Goal: Use online tool/utility: Utilize a website feature to perform a specific function

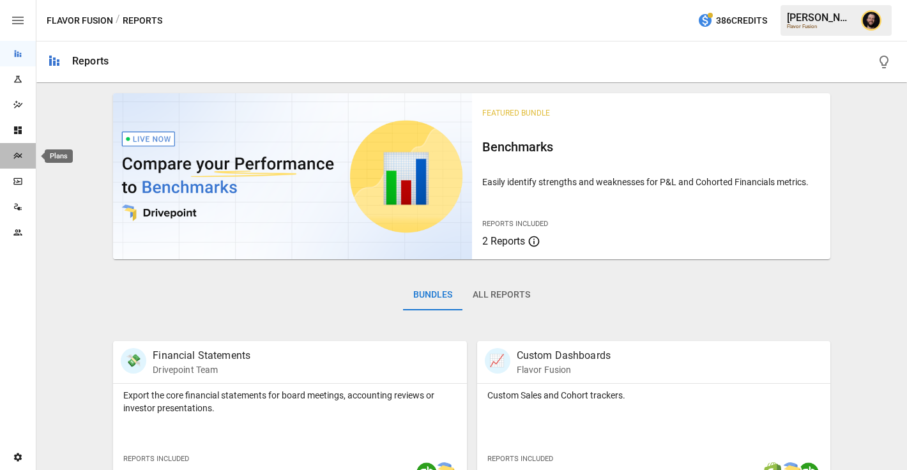
click at [23, 160] on div "Plans" at bounding box center [18, 156] width 36 height 10
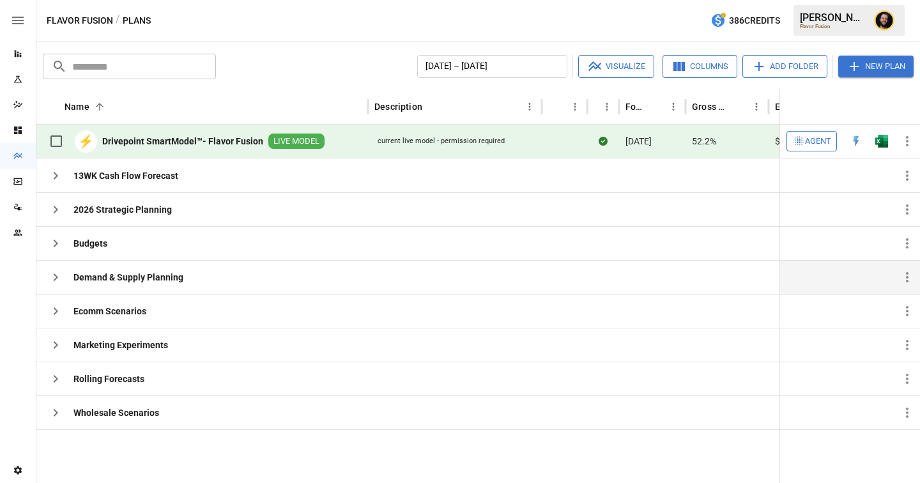
click at [54, 277] on icon "button" at bounding box center [55, 277] width 15 height 15
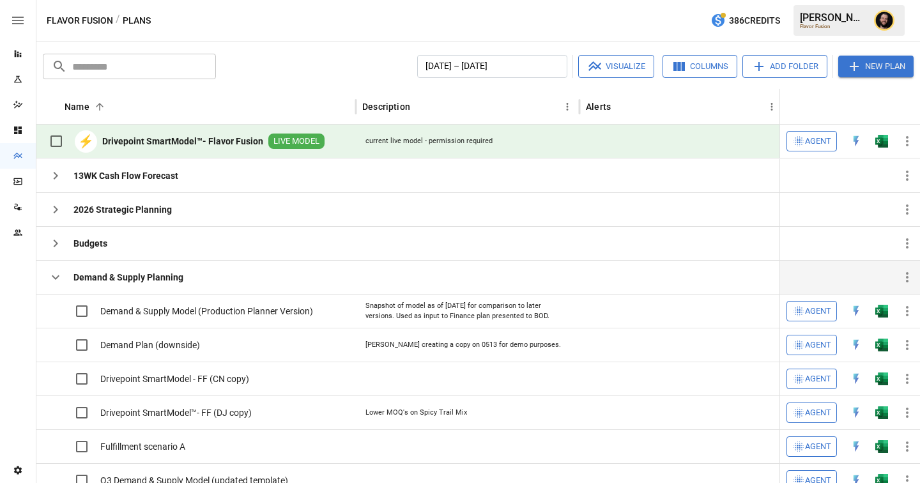
scroll to position [20, 0]
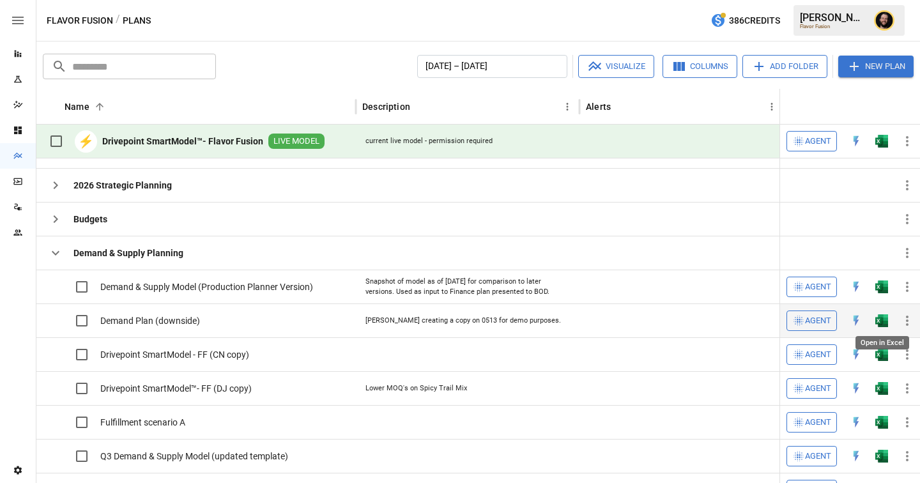
click at [884, 293] on img "Open in Excel" at bounding box center [881, 287] width 13 height 13
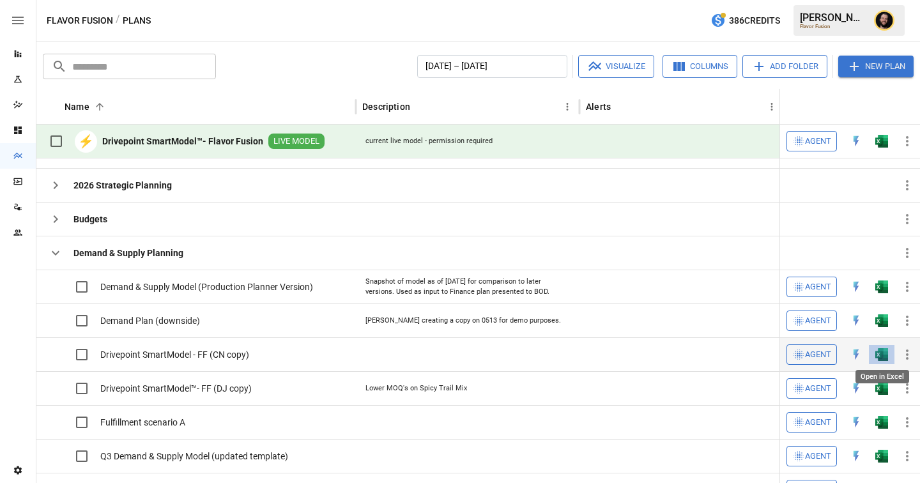
click at [878, 293] on img "Open in Excel" at bounding box center [881, 287] width 13 height 13
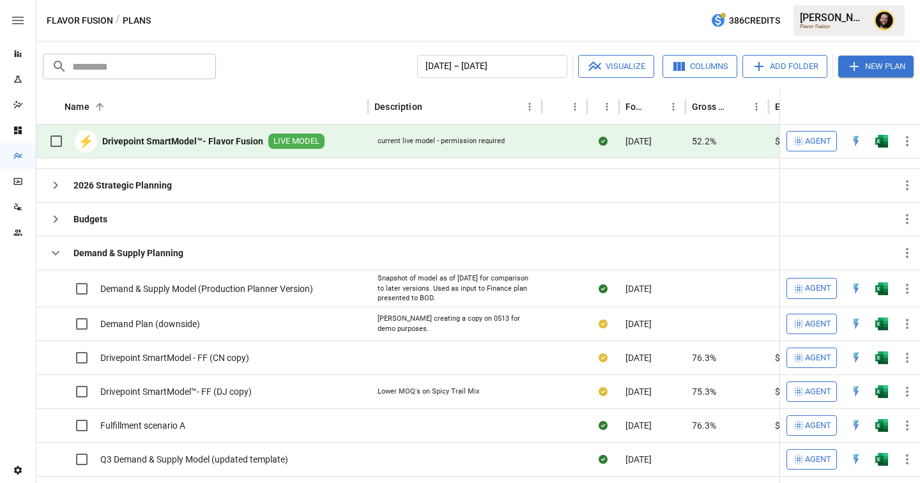
click at [54, 253] on icon "button" at bounding box center [56, 253] width 8 height 4
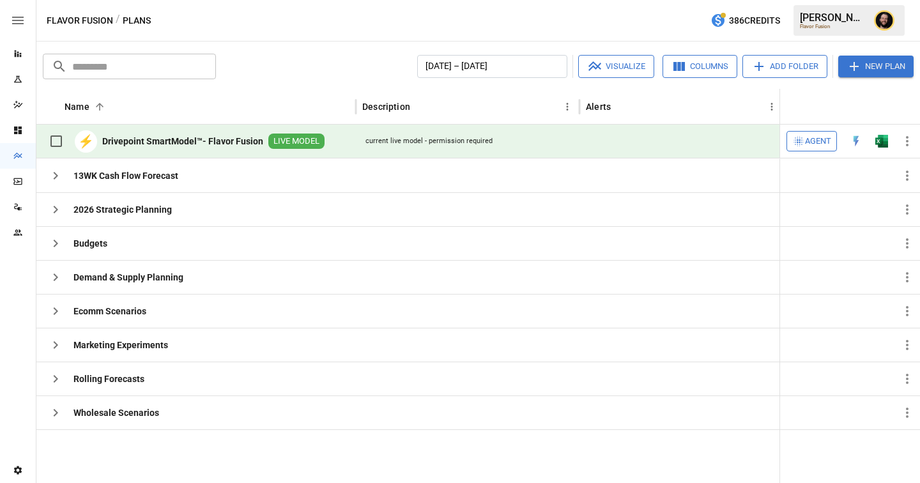
scroll to position [0, 0]
click at [60, 178] on icon "button" at bounding box center [55, 175] width 15 height 15
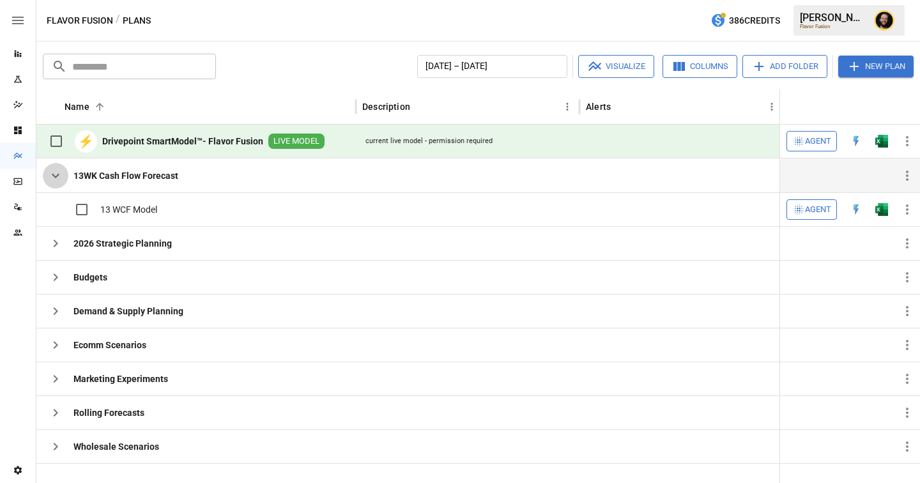
click at [57, 174] on icon "button" at bounding box center [56, 176] width 8 height 4
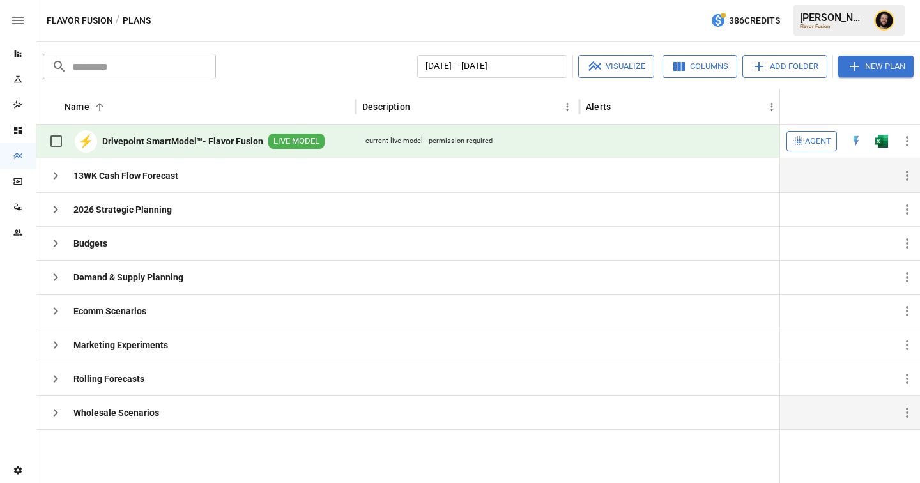
click at [62, 417] on icon "button" at bounding box center [55, 412] width 15 height 15
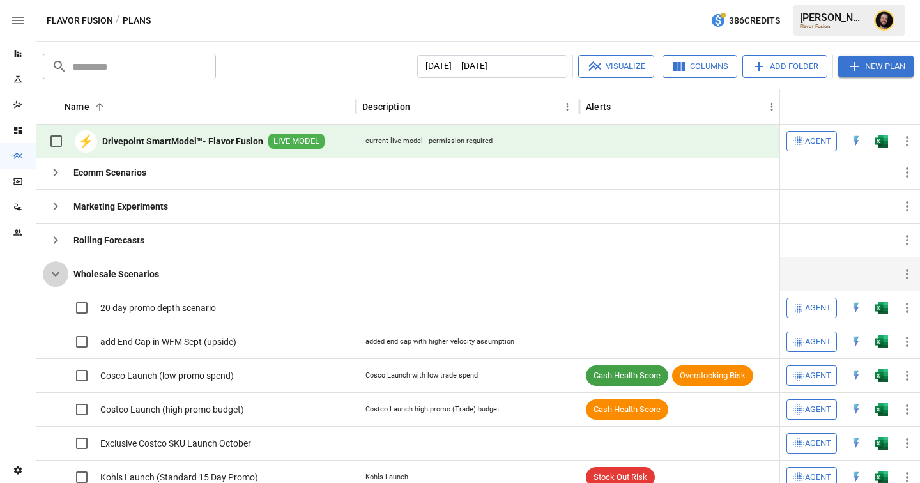
click at [52, 269] on icon "button" at bounding box center [55, 273] width 15 height 15
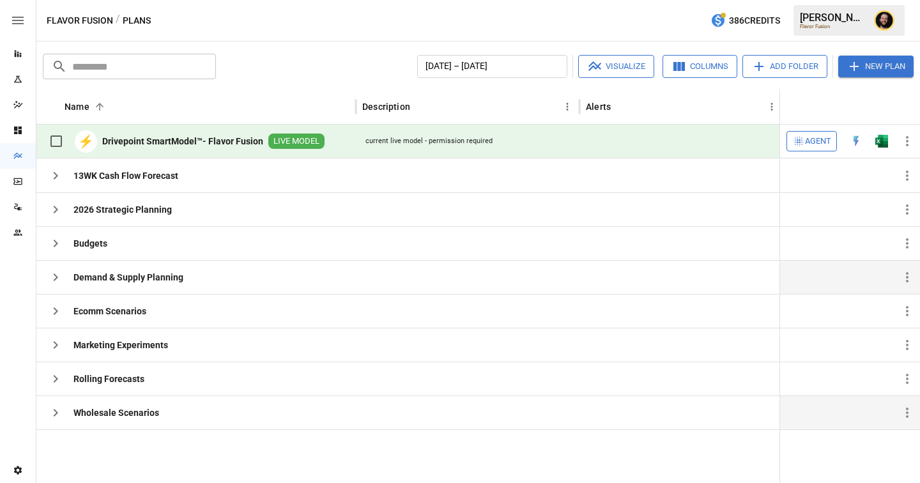
click at [52, 273] on icon "button" at bounding box center [55, 277] width 15 height 15
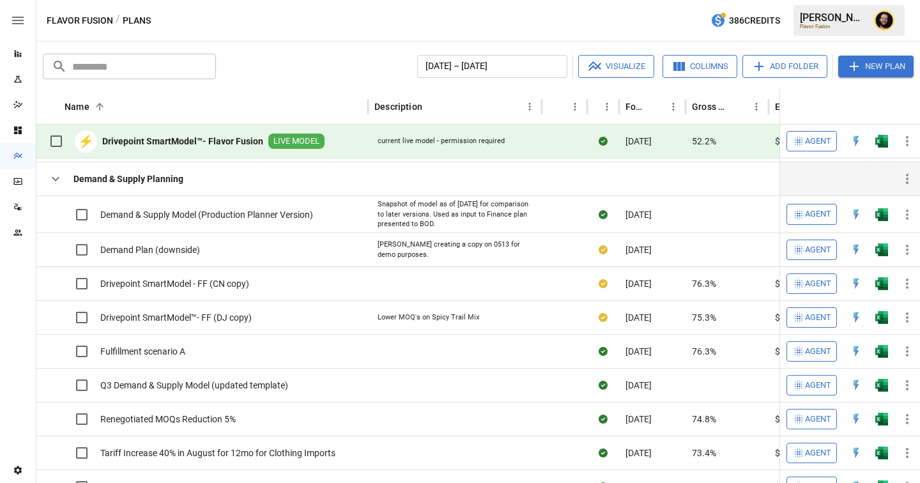
click at [59, 185] on icon "button" at bounding box center [55, 178] width 15 height 15
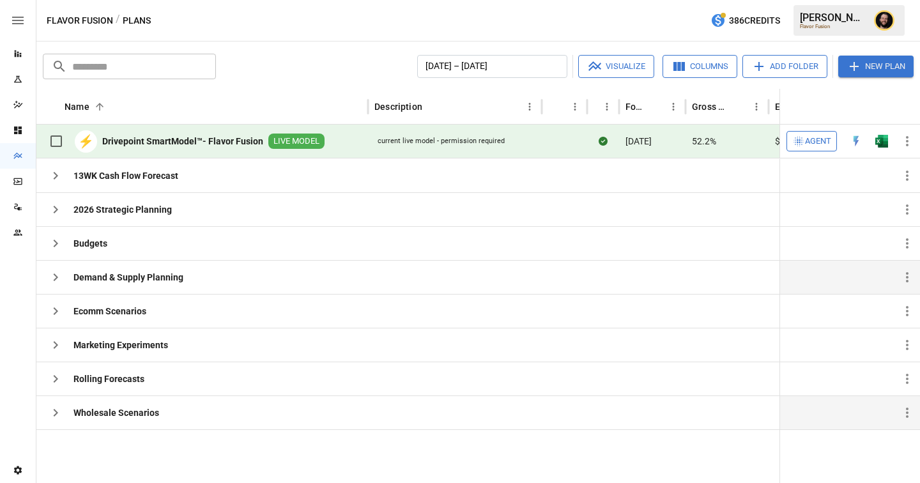
click at [57, 406] on icon "button" at bounding box center [55, 412] width 15 height 15
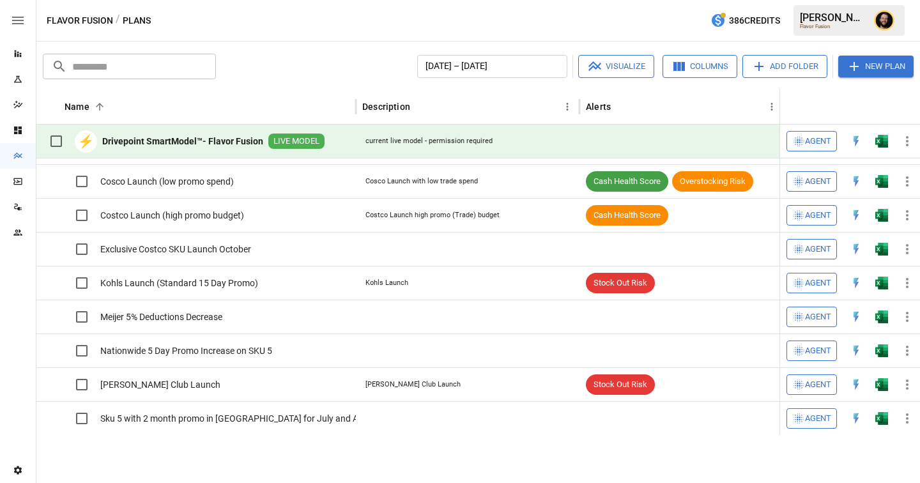
scroll to position [38, 0]
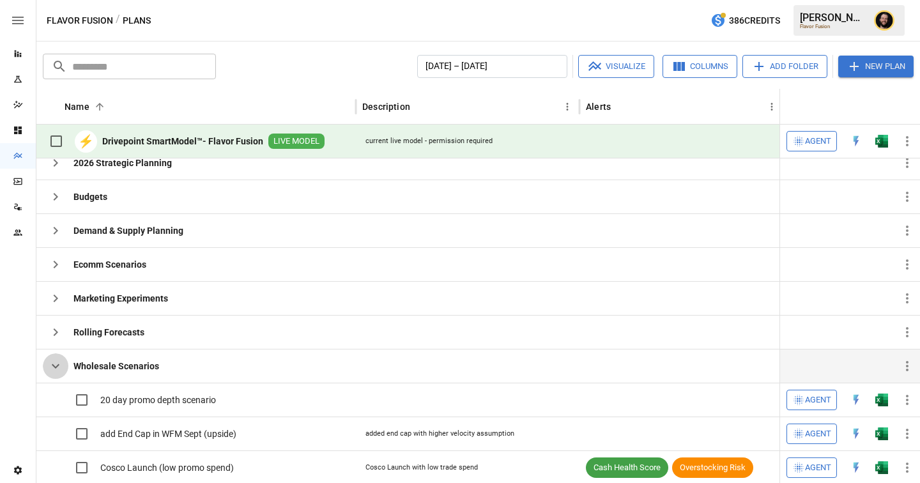
click at [56, 367] on icon "button" at bounding box center [56, 366] width 8 height 4
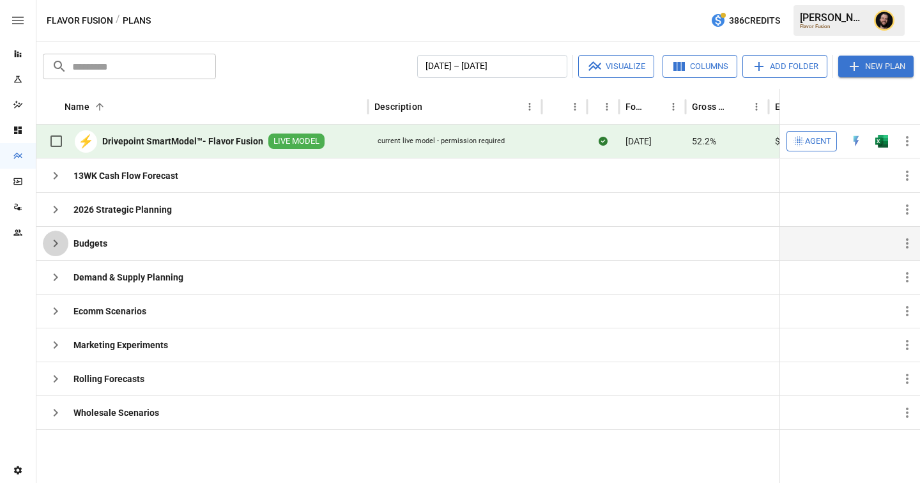
click at [62, 245] on icon "button" at bounding box center [55, 243] width 15 height 15
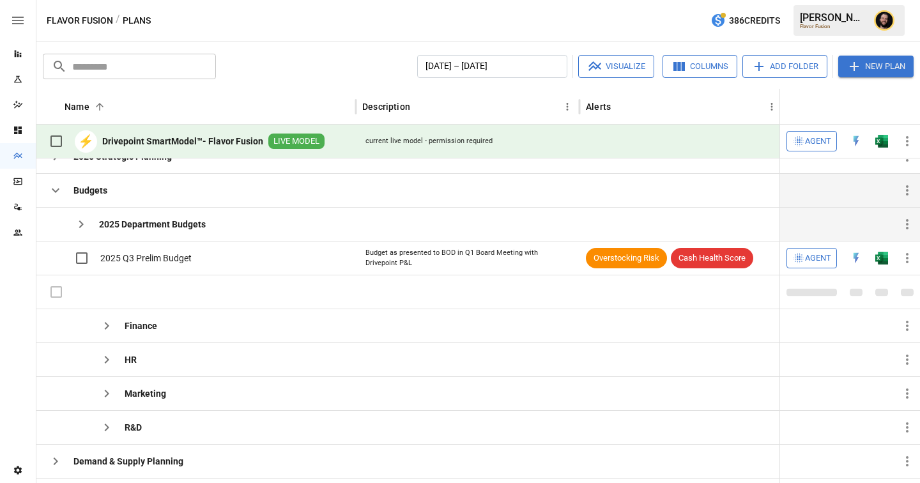
scroll to position [50, 0]
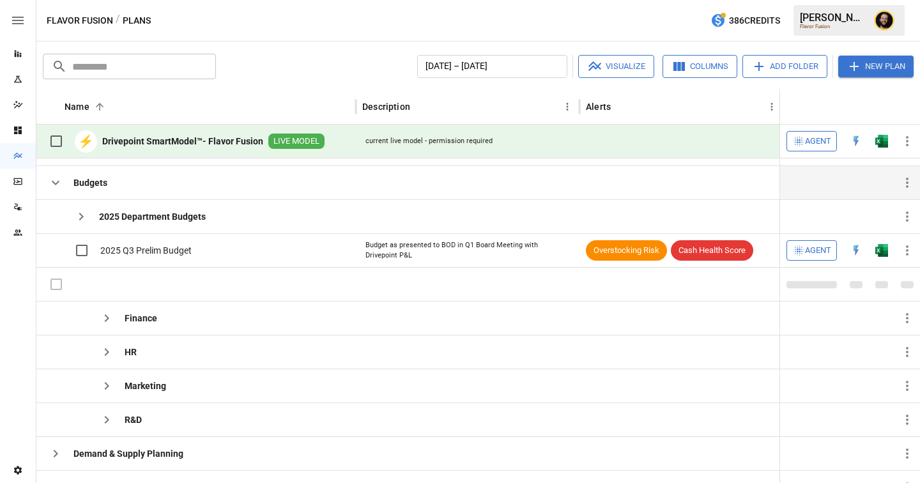
click at [60, 183] on icon "button" at bounding box center [55, 182] width 15 height 15
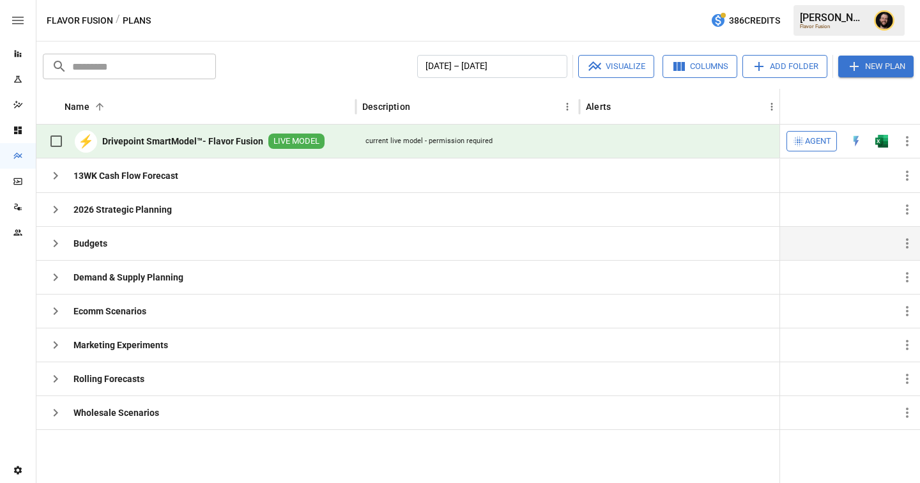
scroll to position [0, 0]
click at [54, 376] on icon "button" at bounding box center [56, 379] width 4 height 8
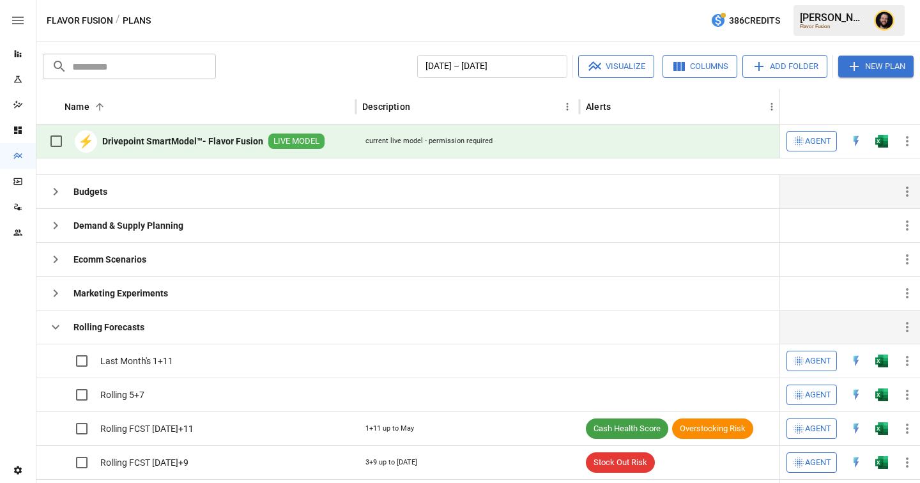
scroll to position [67, 0]
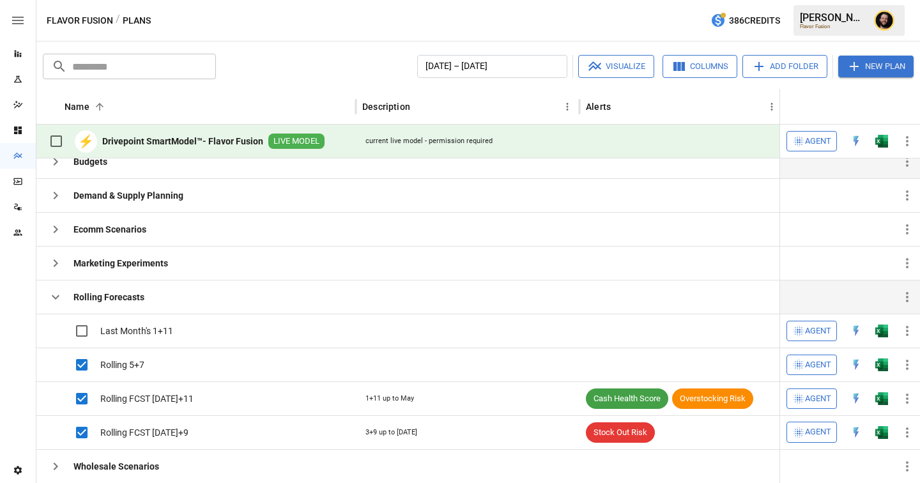
click at [613, 66] on button "Visualize" at bounding box center [616, 66] width 76 height 23
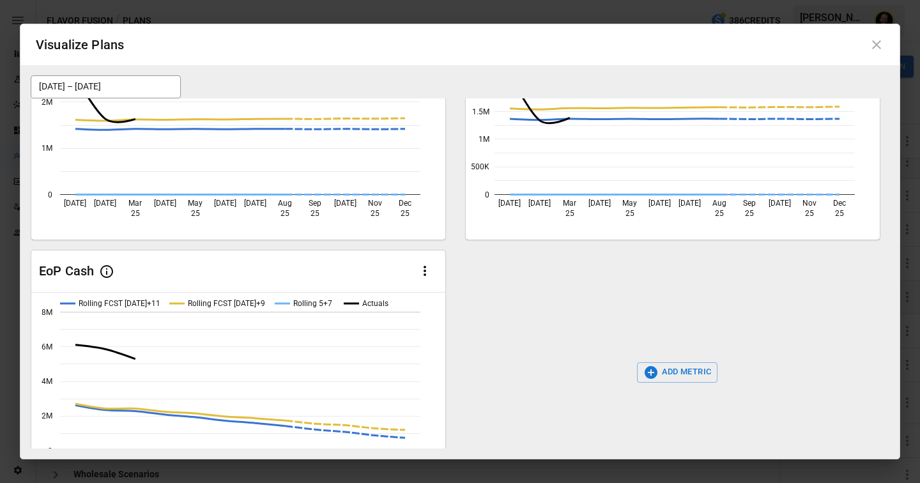
scroll to position [116, 0]
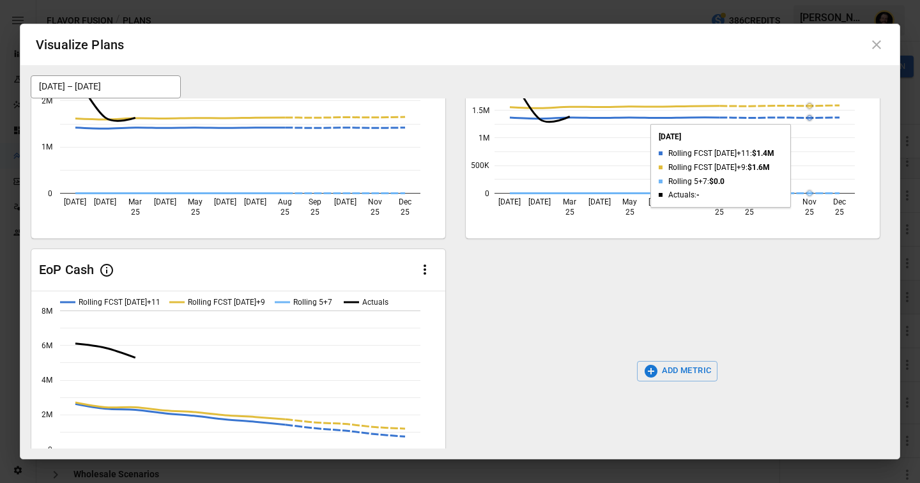
click at [877, 43] on icon at bounding box center [876, 44] width 9 height 9
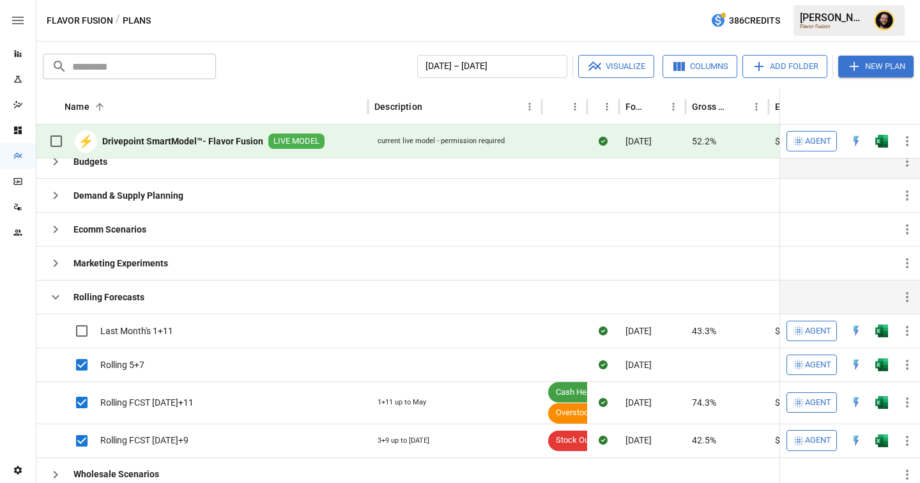
click at [58, 301] on icon "button" at bounding box center [55, 296] width 15 height 15
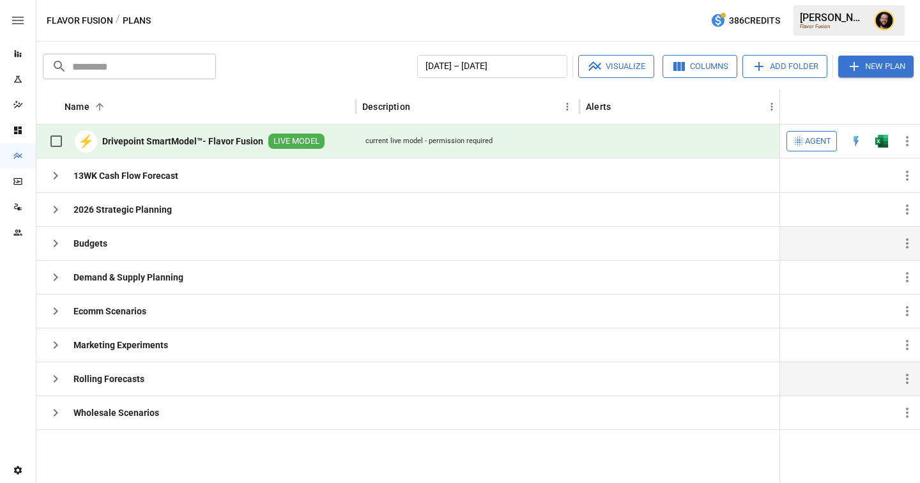
scroll to position [0, 0]
click at [59, 275] on icon "button" at bounding box center [55, 277] width 15 height 15
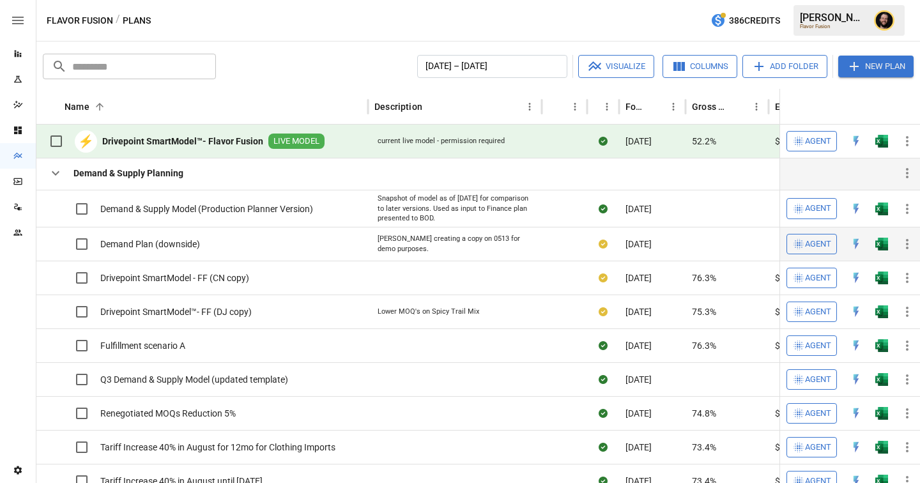
scroll to position [85, 0]
click at [61, 176] on icon "button" at bounding box center [55, 173] width 15 height 15
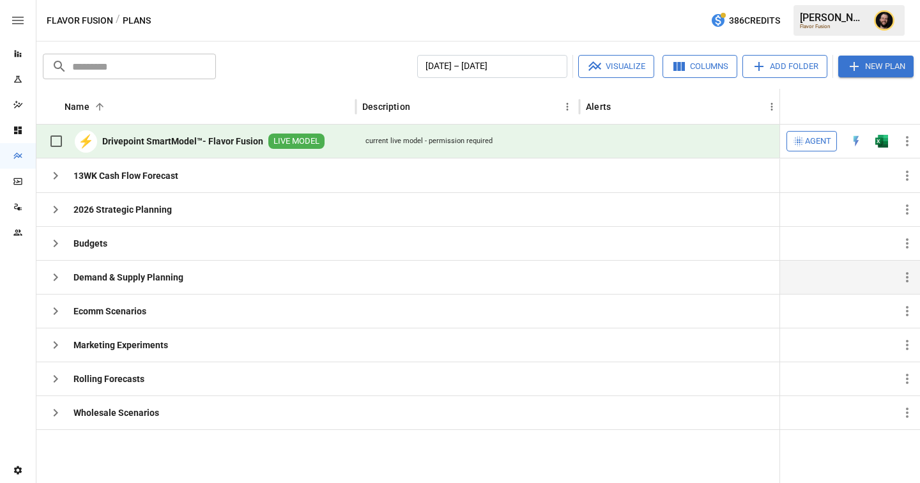
scroll to position [0, 0]
click at [56, 412] on icon "button" at bounding box center [56, 413] width 4 height 8
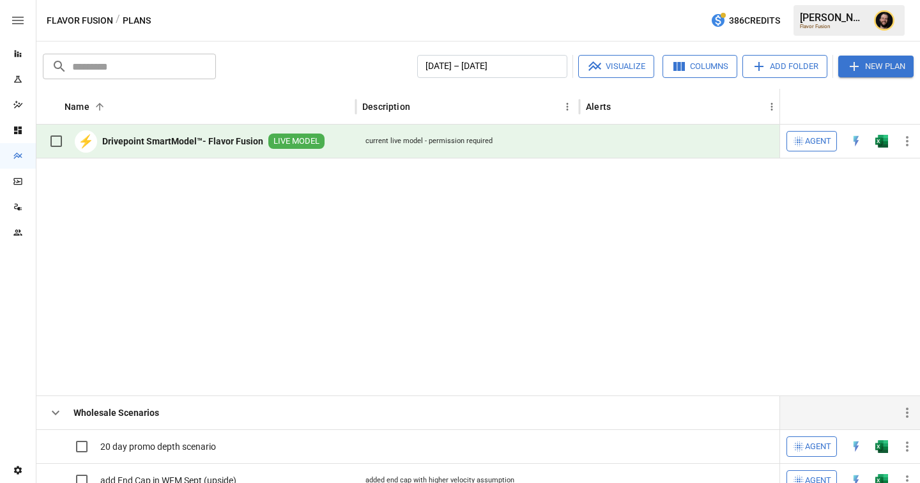
scroll to position [215, 0]
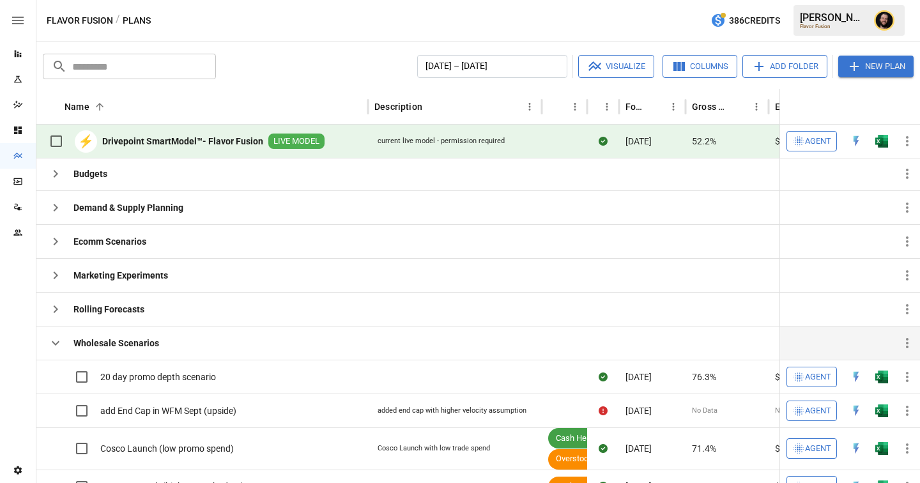
click at [57, 341] on icon "button" at bounding box center [55, 342] width 15 height 15
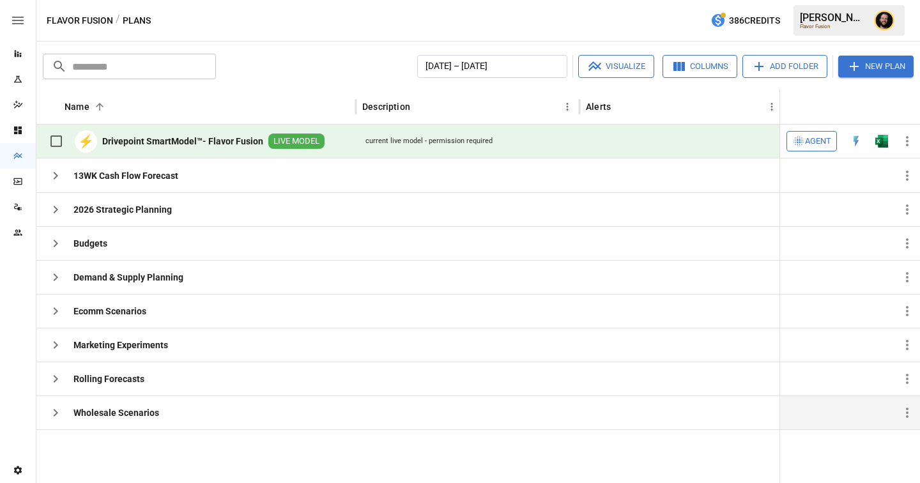
scroll to position [0, 0]
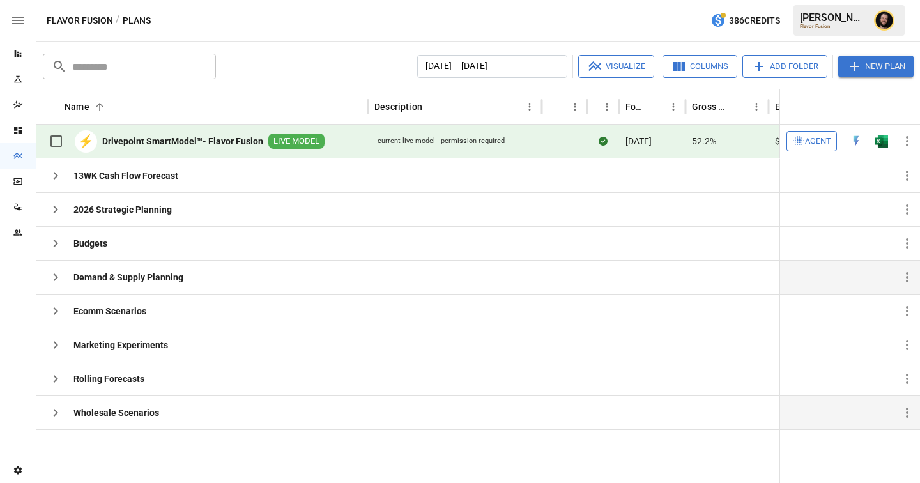
click at [54, 282] on icon "button" at bounding box center [55, 277] width 15 height 15
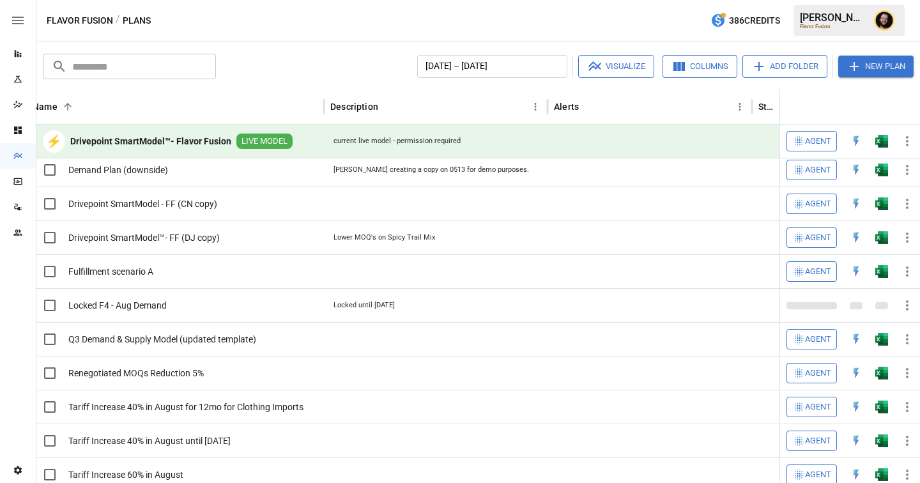
scroll to position [0, 79]
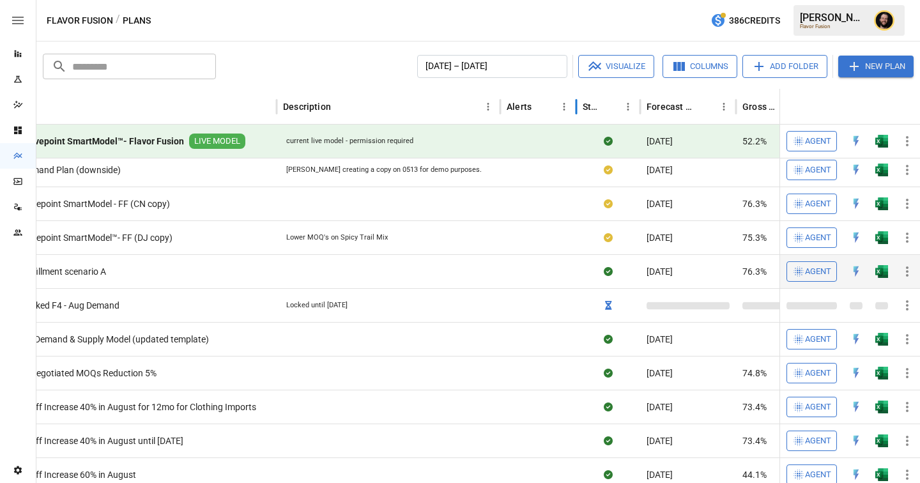
drag, startPoint x: 705, startPoint y: 106, endPoint x: 465, endPoint y: 272, distance: 291.8
click at [573, 106] on div at bounding box center [576, 107] width 6 height 36
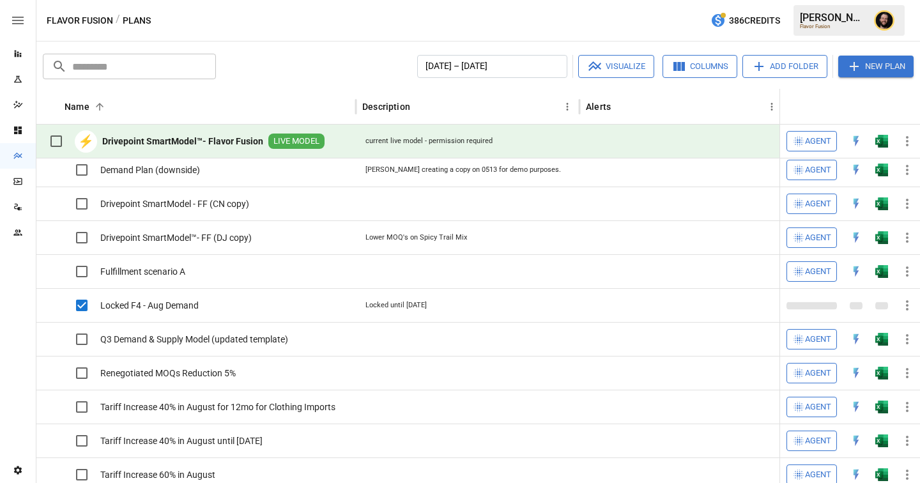
scroll to position [0, 86]
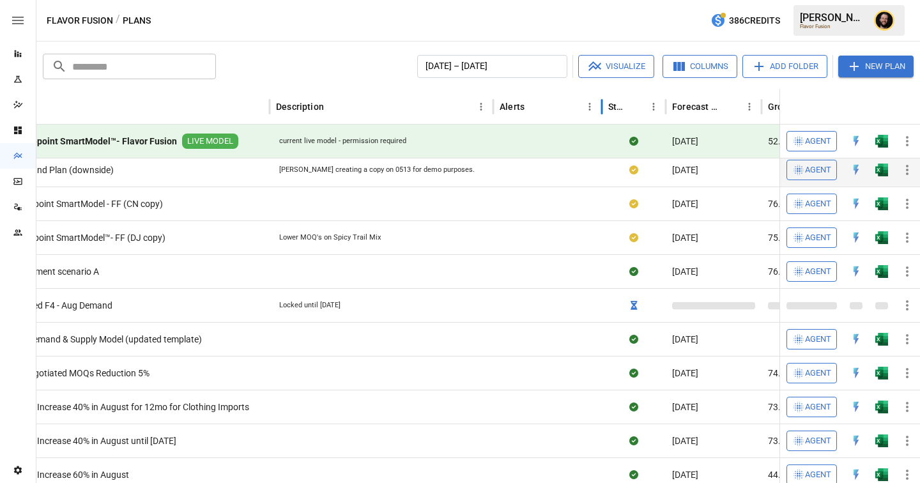
drag, startPoint x: 698, startPoint y: 105, endPoint x: 530, endPoint y: 178, distance: 183.2
click at [599, 105] on div at bounding box center [602, 107] width 6 height 36
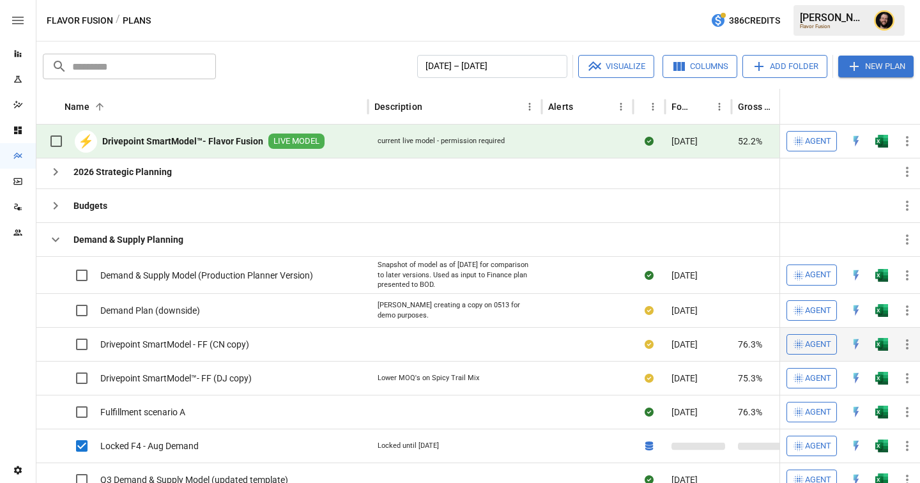
scroll to position [0, 0]
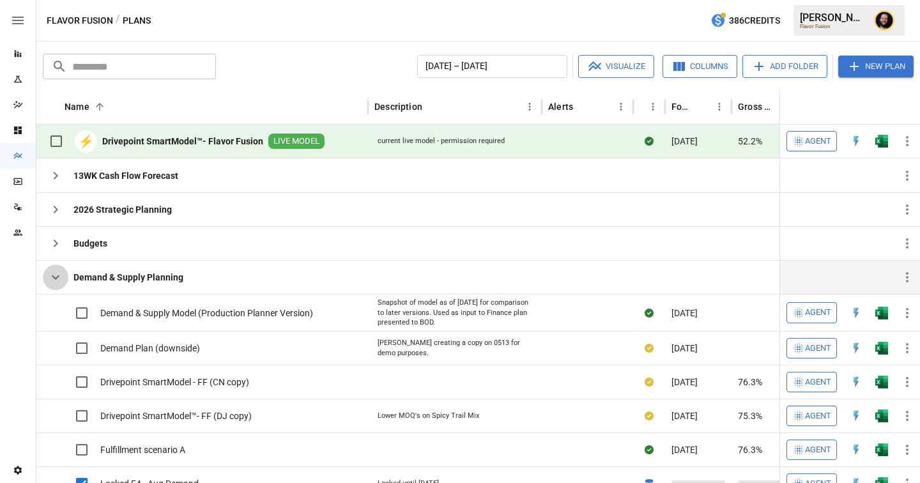
click at [59, 278] on icon "button" at bounding box center [55, 277] width 15 height 15
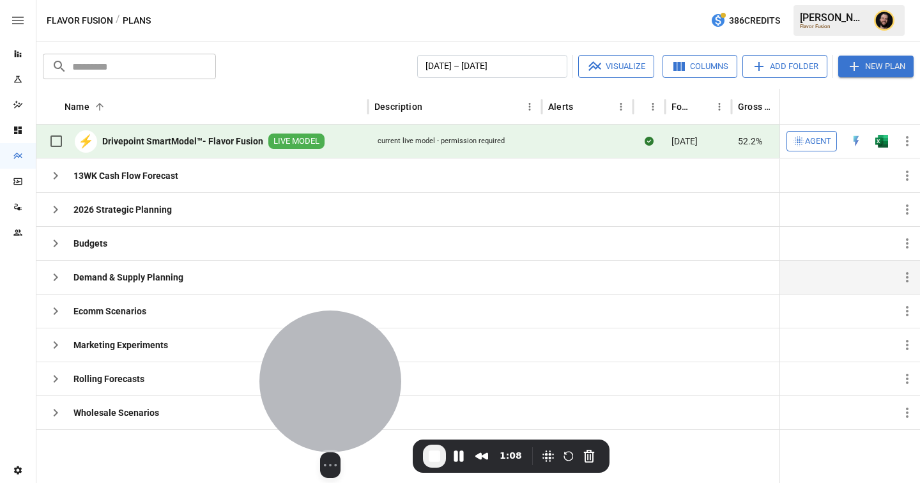
drag, startPoint x: 86, startPoint y: 383, endPoint x: 340, endPoint y: 407, distance: 255.4
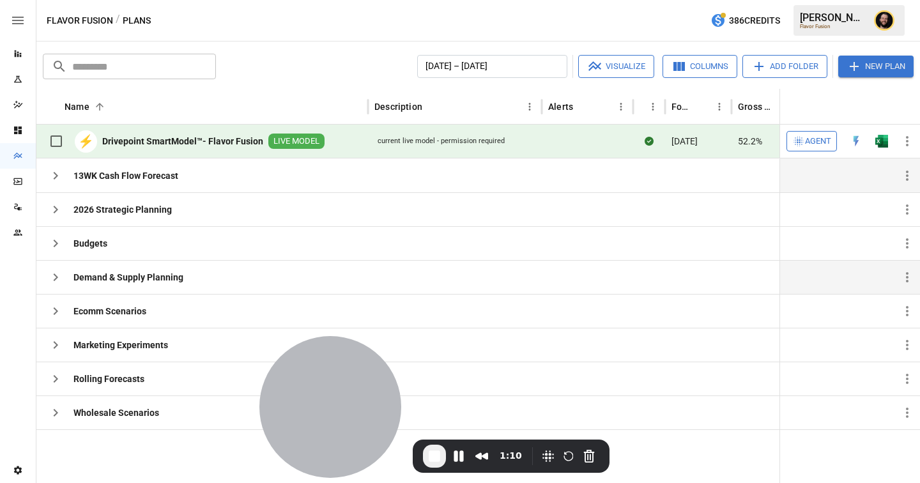
click at [59, 175] on icon "button" at bounding box center [55, 175] width 15 height 15
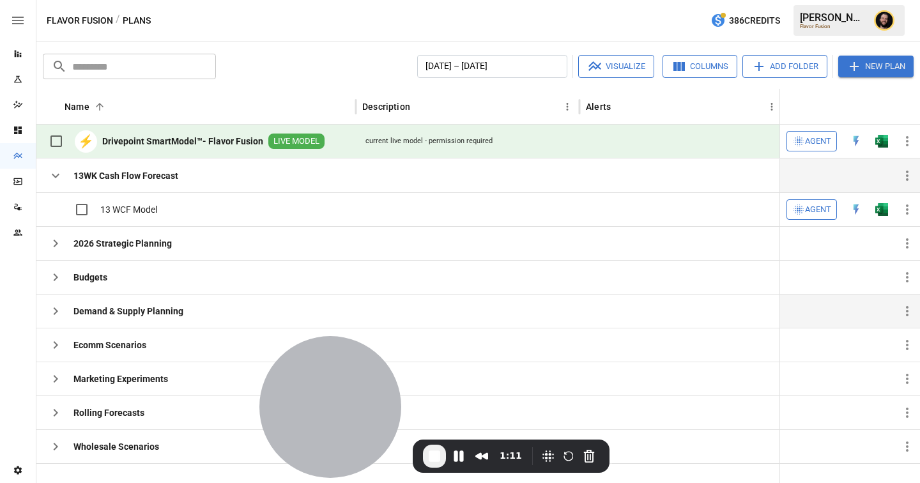
click at [59, 175] on icon "button" at bounding box center [55, 175] width 15 height 15
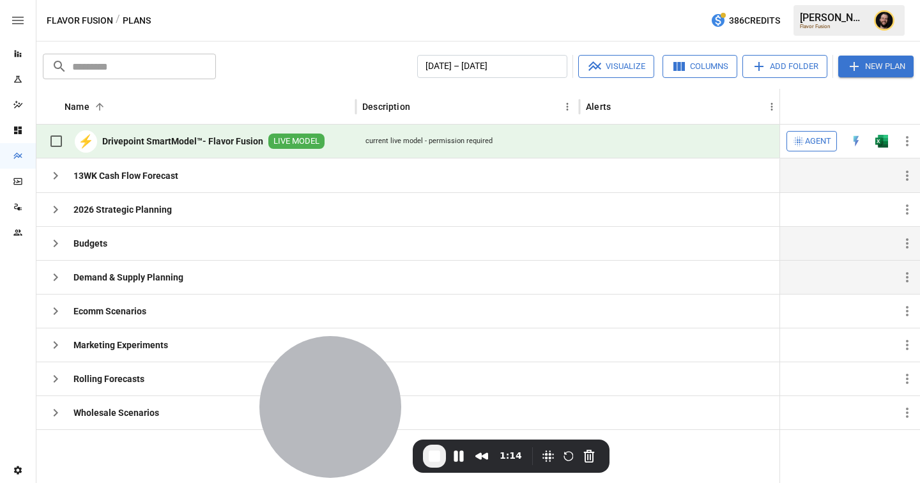
click at [58, 243] on icon "button" at bounding box center [55, 243] width 15 height 15
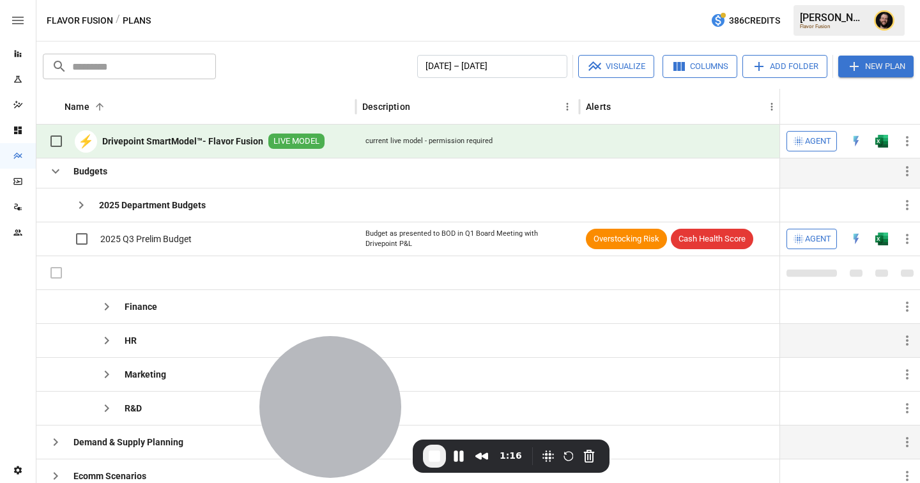
scroll to position [13, 0]
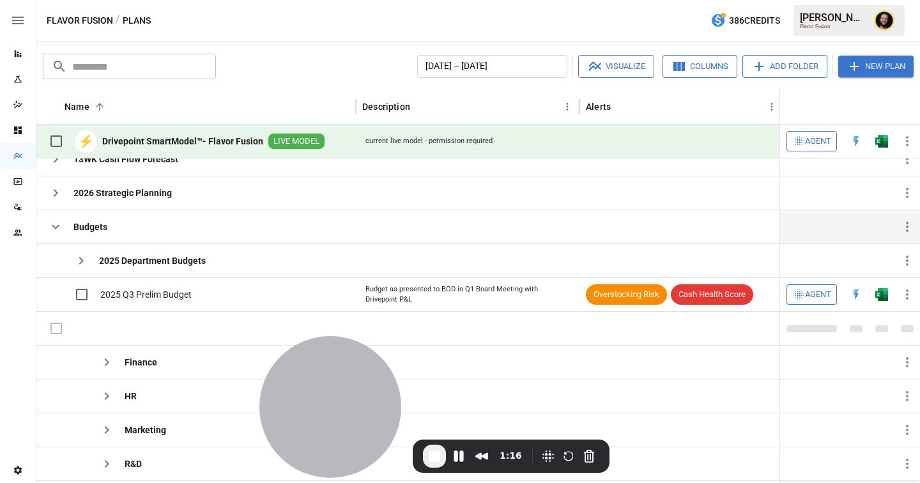
click at [52, 223] on icon "button" at bounding box center [55, 226] width 15 height 15
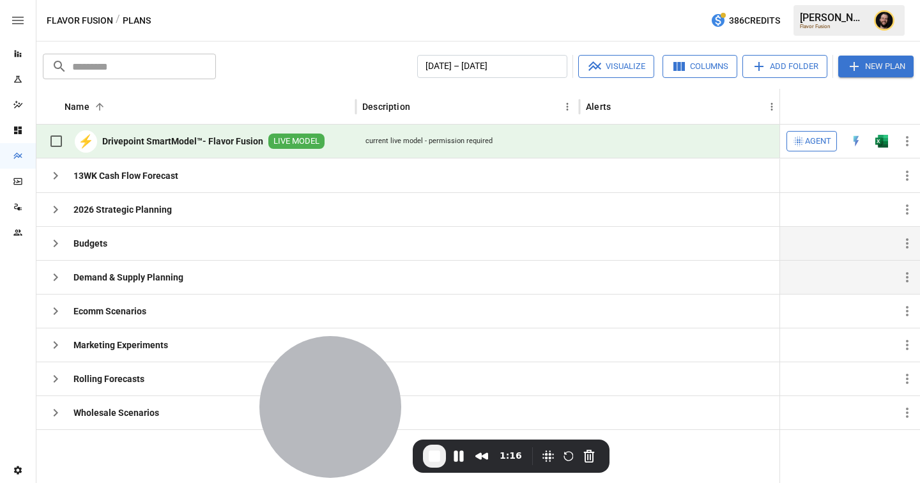
scroll to position [0, 0]
click at [54, 314] on icon "button" at bounding box center [56, 311] width 4 height 8
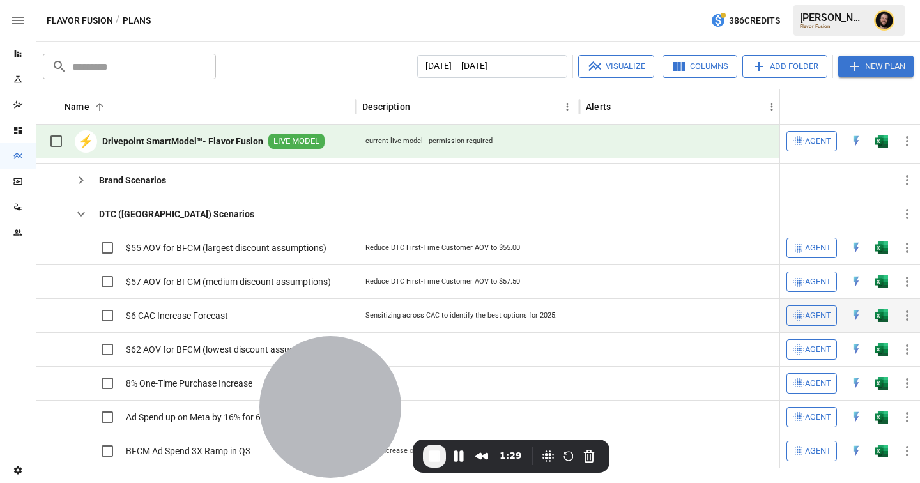
scroll to position [132, 0]
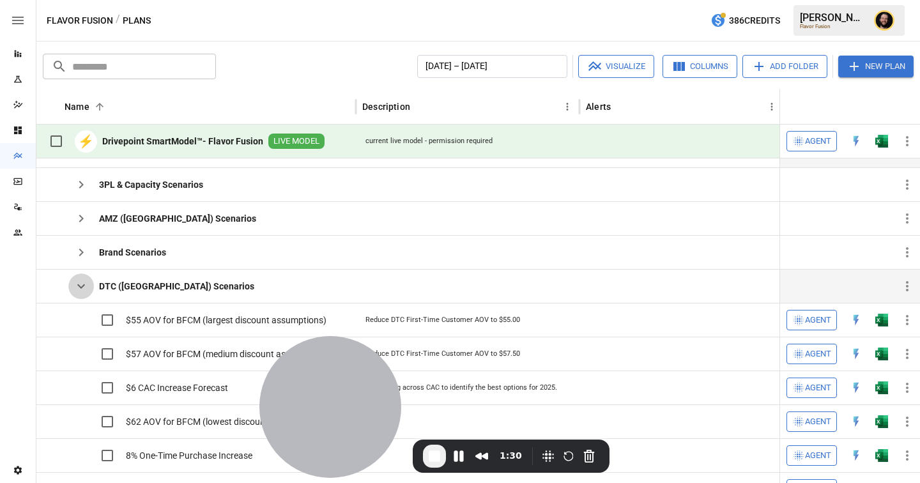
click at [82, 288] on icon "button" at bounding box center [81, 286] width 8 height 4
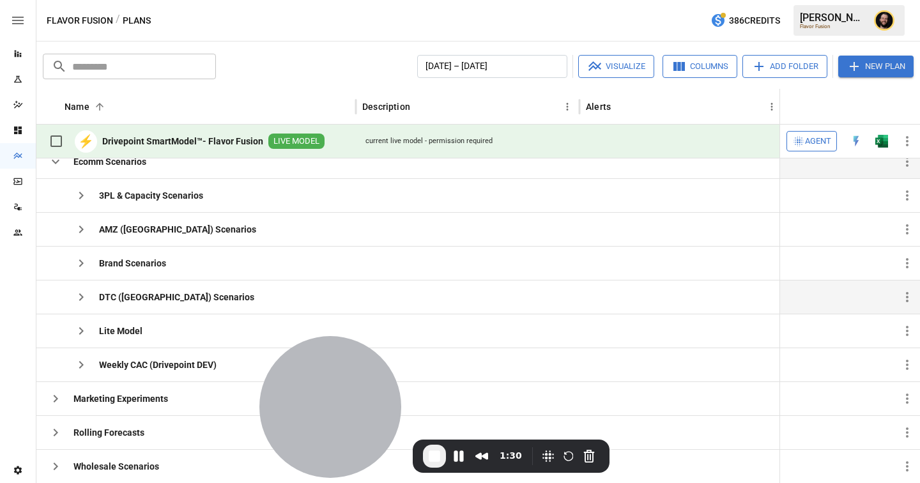
scroll to position [123, 0]
click at [56, 168] on icon "button" at bounding box center [55, 161] width 15 height 15
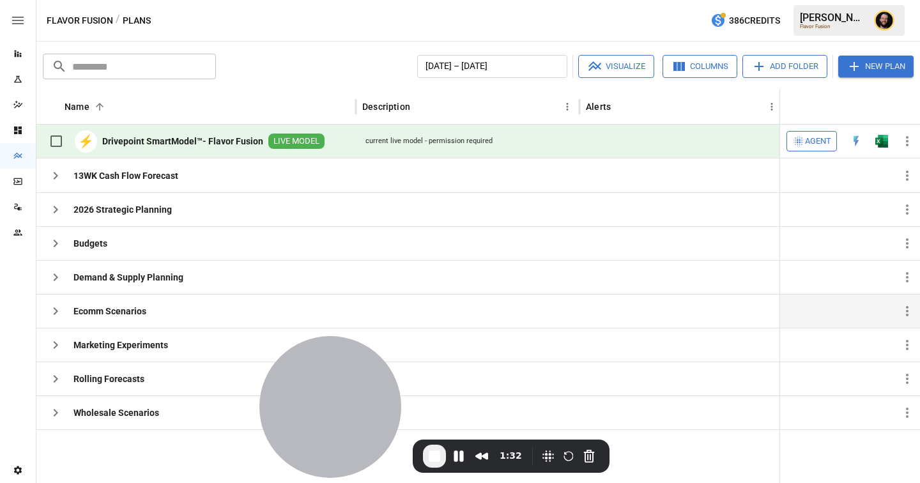
scroll to position [0, 0]
click at [56, 374] on icon "button" at bounding box center [55, 378] width 15 height 15
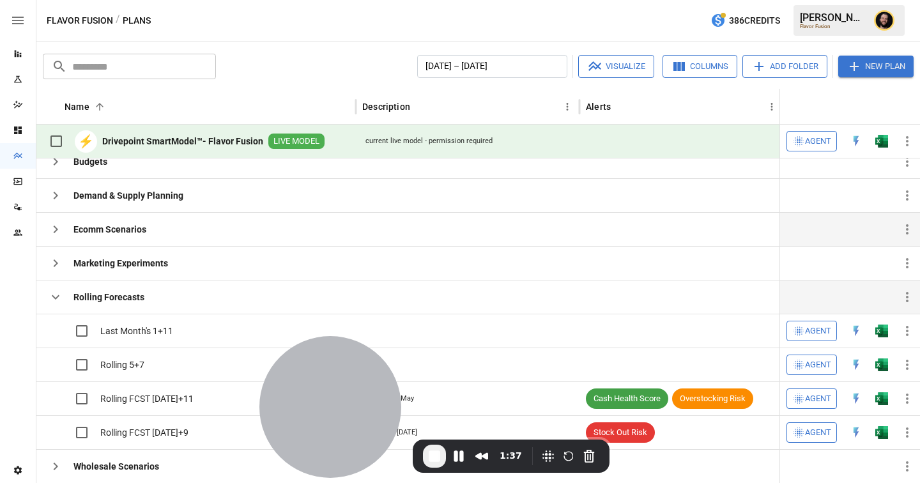
click at [52, 297] on icon "button" at bounding box center [55, 296] width 15 height 15
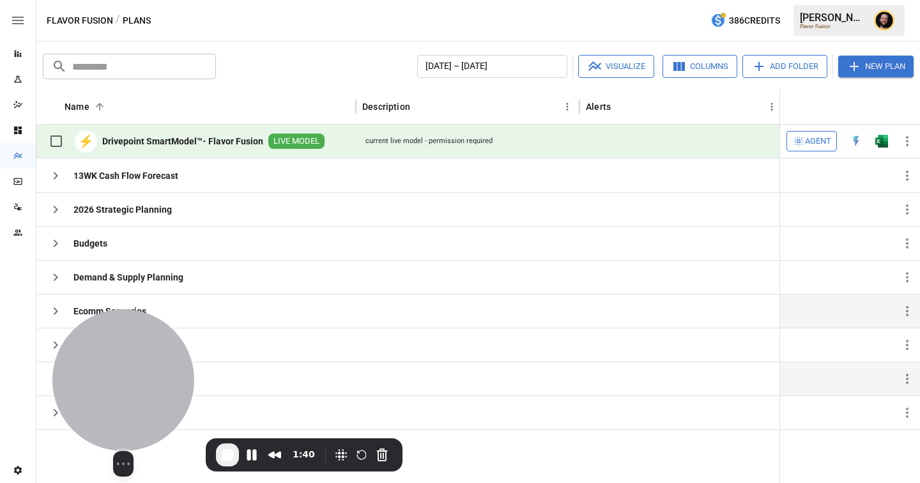
drag, startPoint x: 334, startPoint y: 383, endPoint x: 84, endPoint y: 378, distance: 250.6
click at [83, 378] on div at bounding box center [123, 380] width 142 height 142
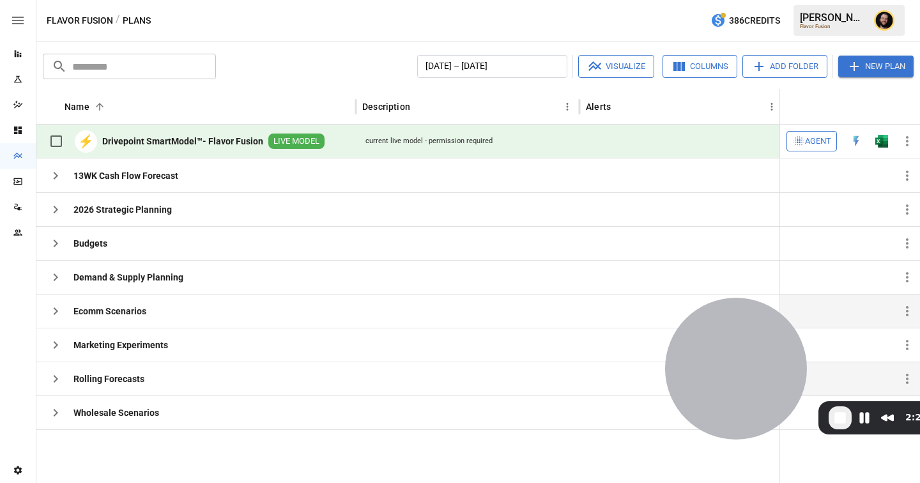
click at [808, 140] on span "Agent" at bounding box center [818, 141] width 26 height 15
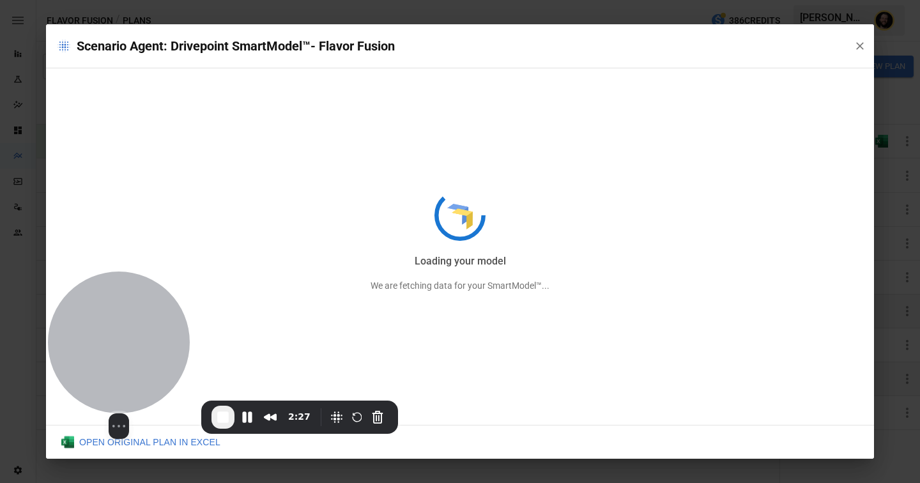
drag, startPoint x: 726, startPoint y: 401, endPoint x: 112, endPoint y: 399, distance: 613.5
click at [109, 399] on div "Select video screen size" at bounding box center [119, 355] width 142 height 167
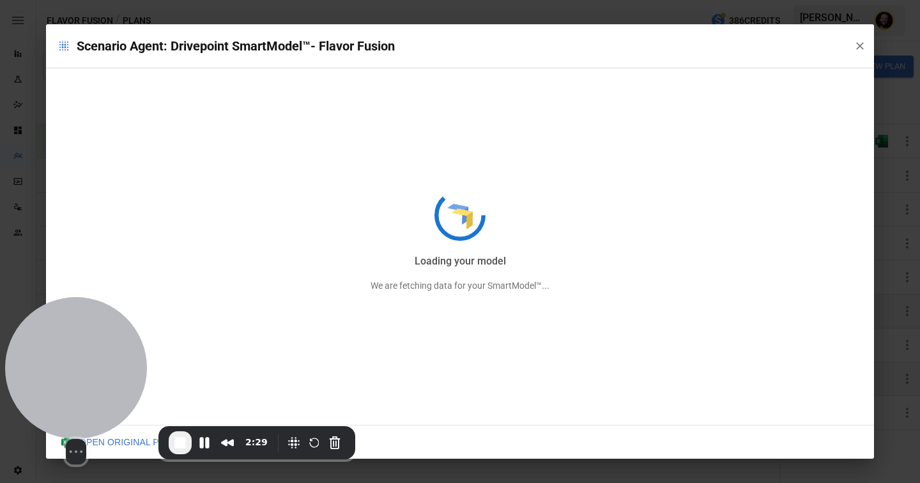
drag, startPoint x: 106, startPoint y: 378, endPoint x: 61, endPoint y: 404, distance: 51.8
click at [61, 404] on div at bounding box center [76, 368] width 142 height 142
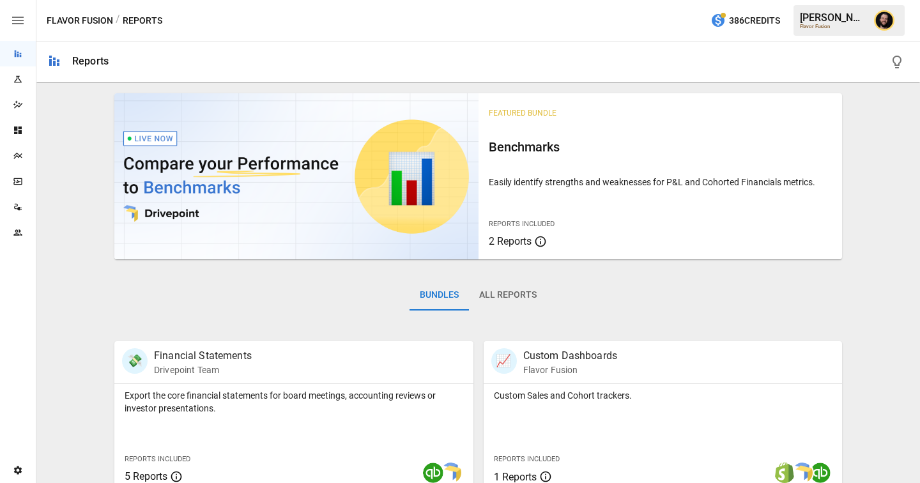
click at [17, 159] on icon "Plans" at bounding box center [18, 156] width 10 height 10
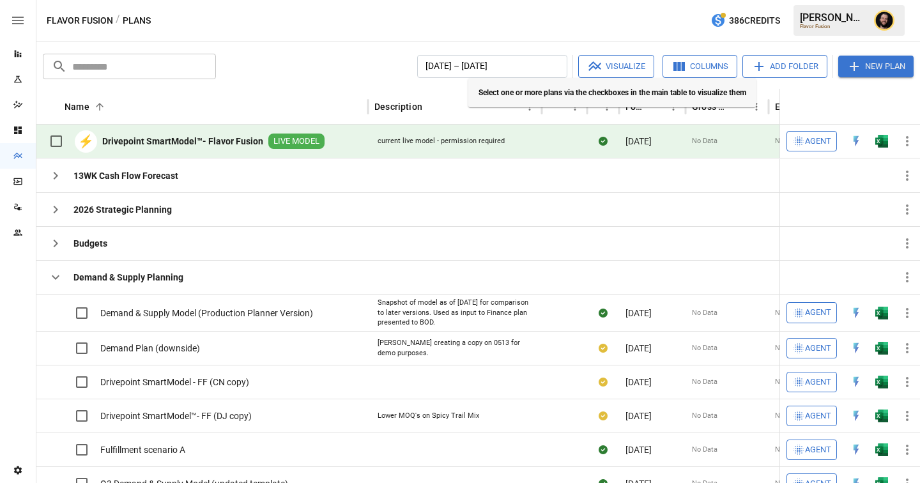
click at [620, 68] on button "Visualize" at bounding box center [616, 66] width 76 height 23
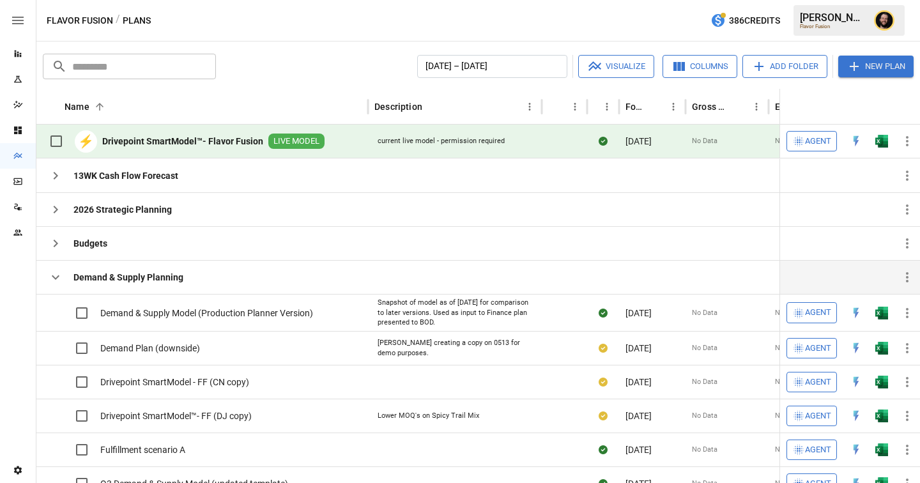
click at [49, 280] on icon "button" at bounding box center [55, 277] width 15 height 15
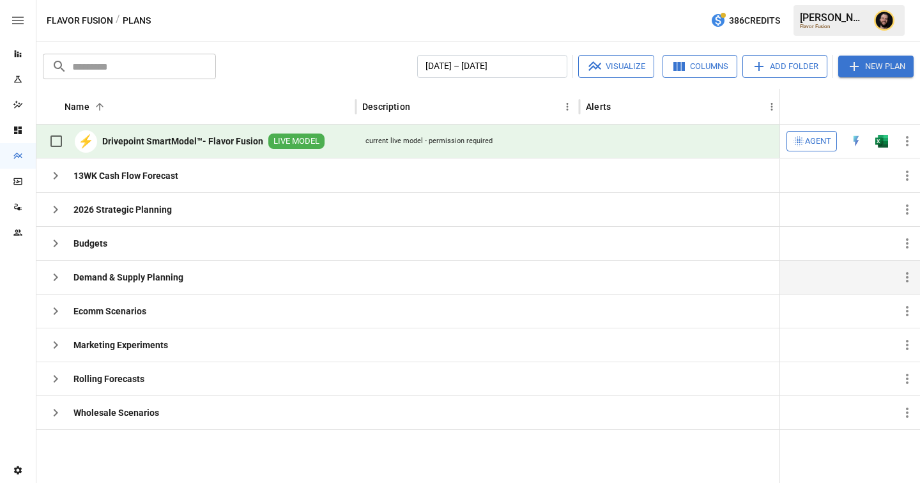
click at [800, 137] on icon "button" at bounding box center [798, 141] width 13 height 13
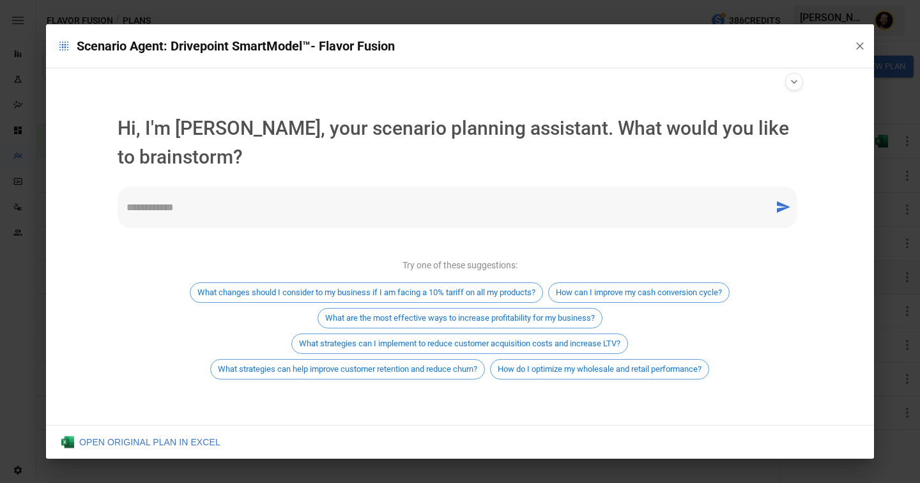
click at [232, 201] on textarea at bounding box center [446, 207] width 639 height 15
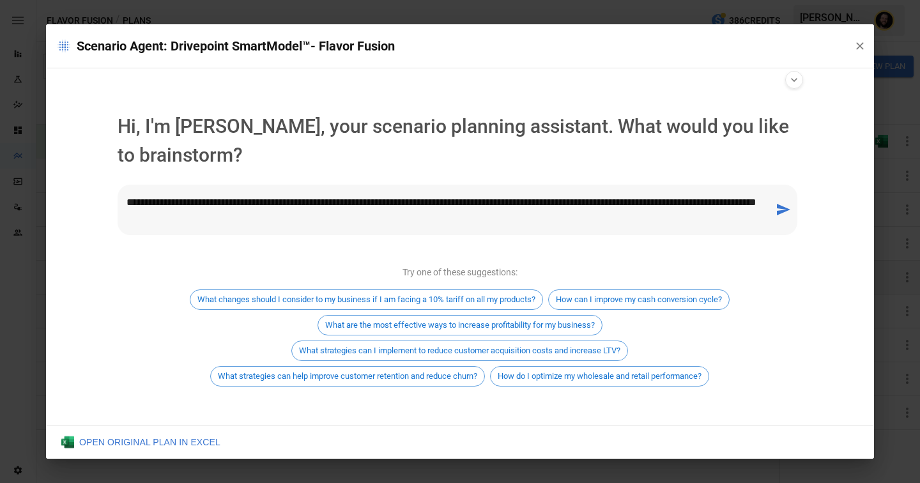
type textarea "**********"
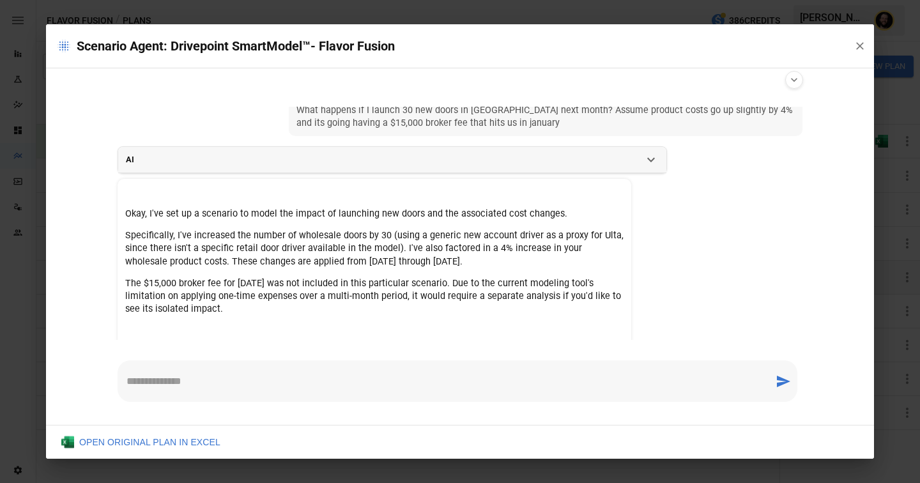
scroll to position [59, 0]
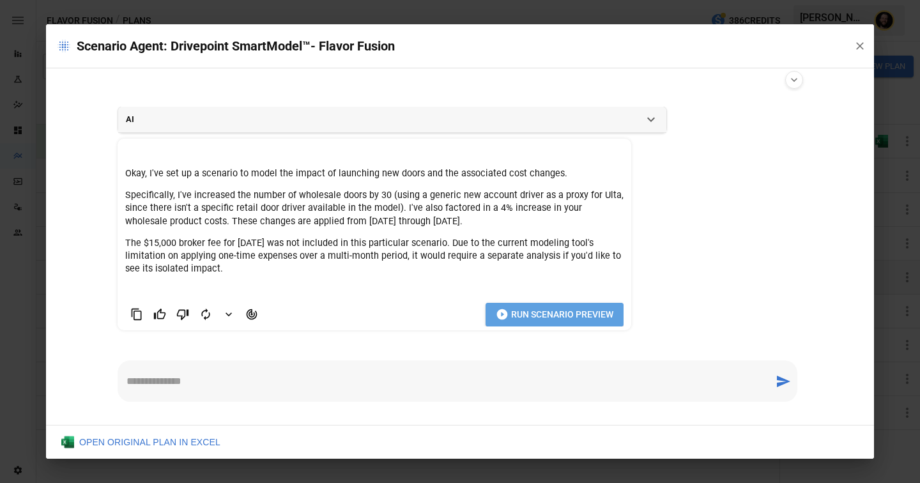
click at [514, 309] on span "Run Scenario Preview" at bounding box center [562, 315] width 102 height 16
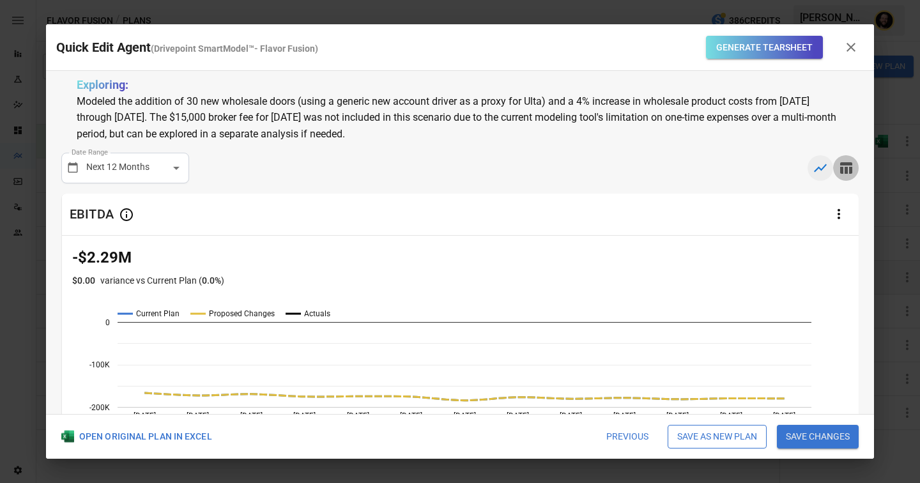
click at [844, 163] on icon "button" at bounding box center [846, 168] width 12 height 12
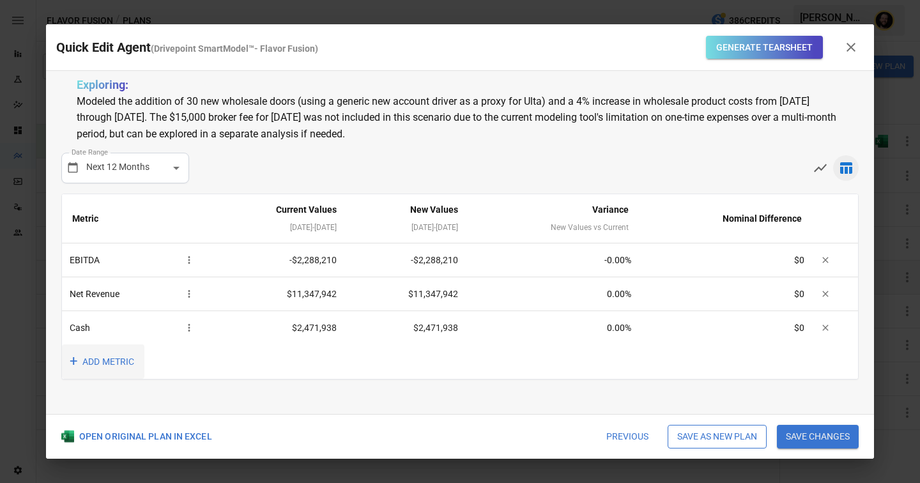
click at [134, 360] on button "+ ADD METRIC" at bounding box center [103, 361] width 82 height 35
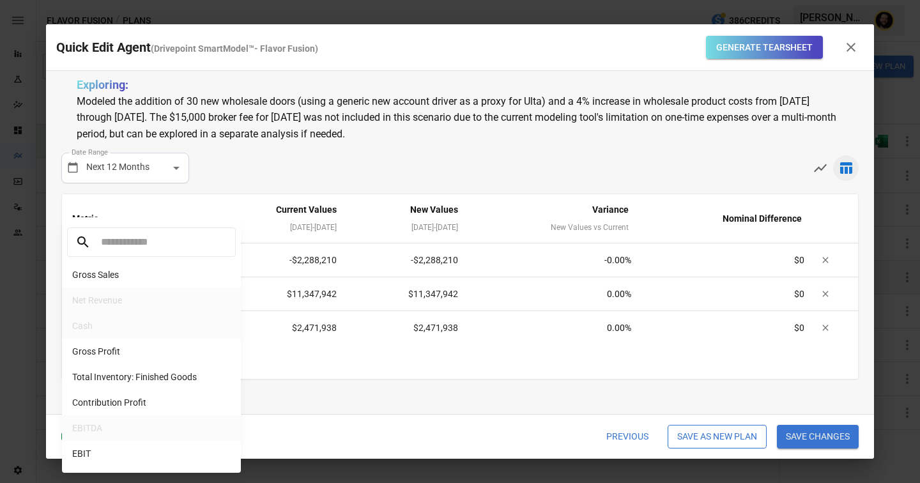
scroll to position [1072, 0]
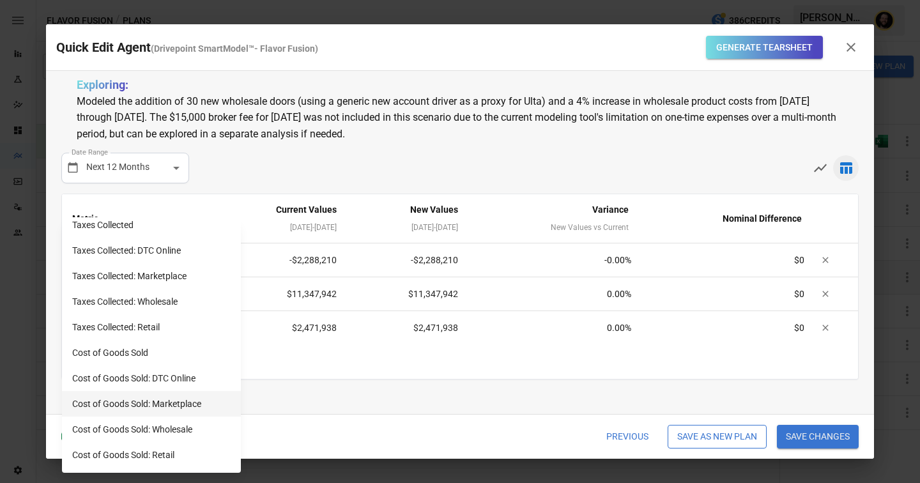
click at [141, 402] on li "Cost of Goods Sold: Marketplace" at bounding box center [151, 404] width 179 height 26
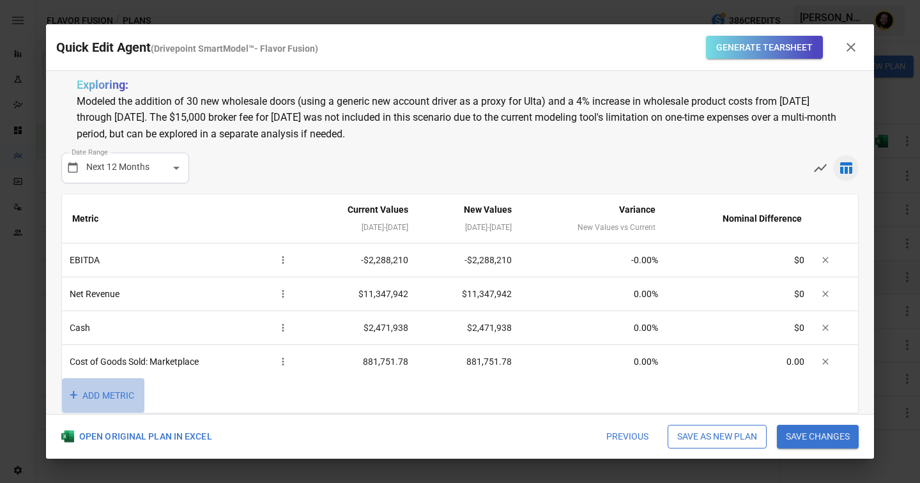
click at [128, 399] on button "+ ADD METRIC" at bounding box center [103, 395] width 82 height 35
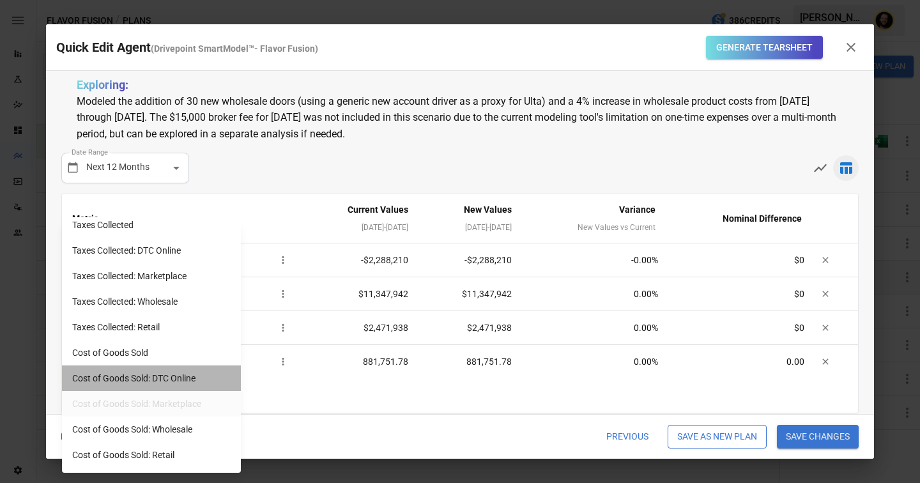
click at [139, 378] on li "Cost of Goods Sold: DTC Online" at bounding box center [151, 379] width 179 height 26
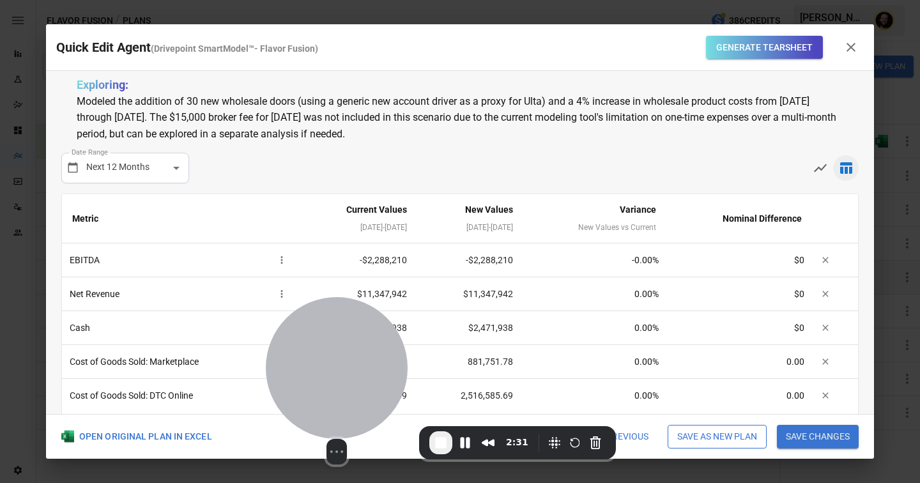
drag, startPoint x: 112, startPoint y: 396, endPoint x: 369, endPoint y: 396, distance: 256.9
click at [369, 396] on div at bounding box center [337, 368] width 142 height 142
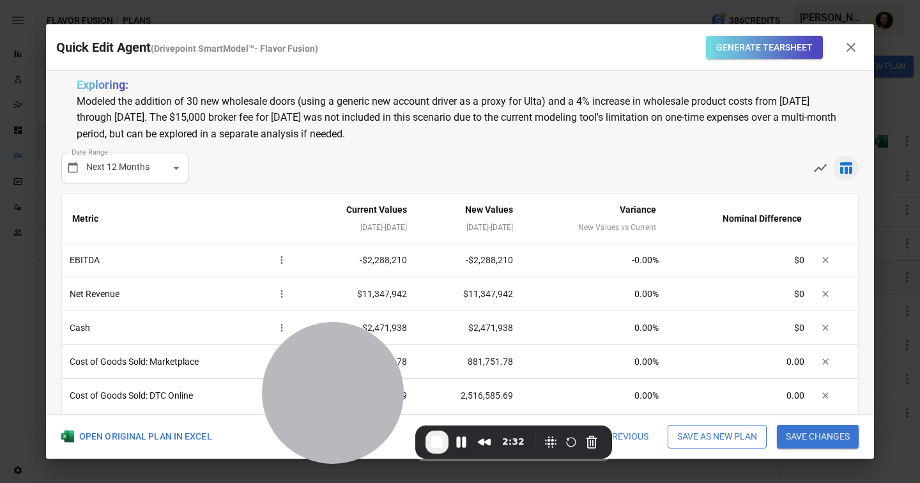
scroll to position [49, 0]
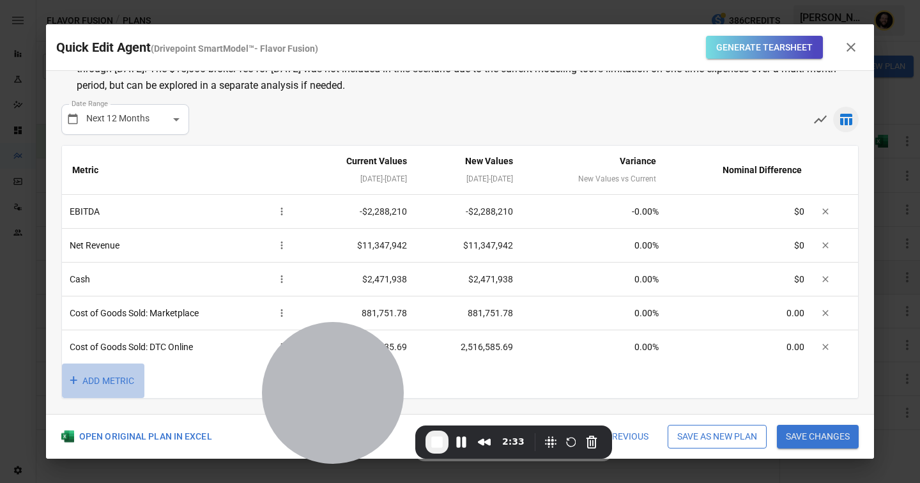
click at [111, 380] on button "+ ADD METRIC" at bounding box center [103, 381] width 82 height 35
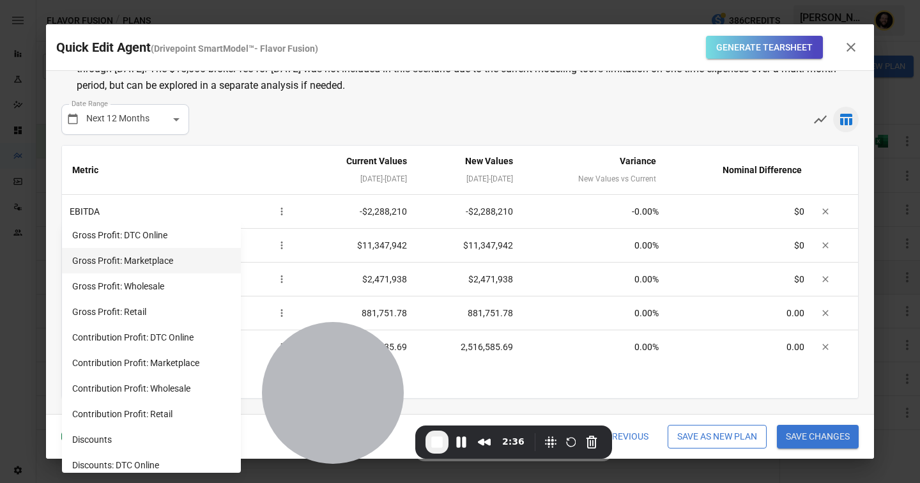
scroll to position [472, 0]
click at [125, 290] on li "Gross Profit: Wholesale" at bounding box center [151, 288] width 179 height 26
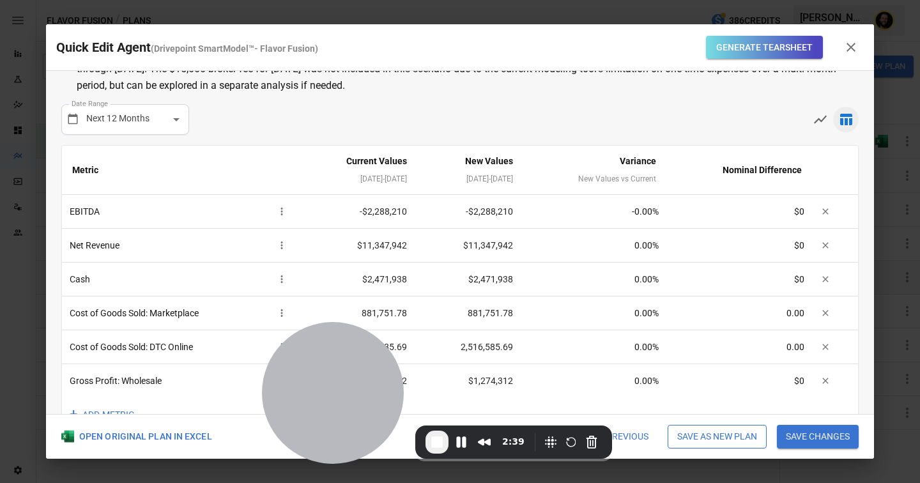
scroll to position [82, 0]
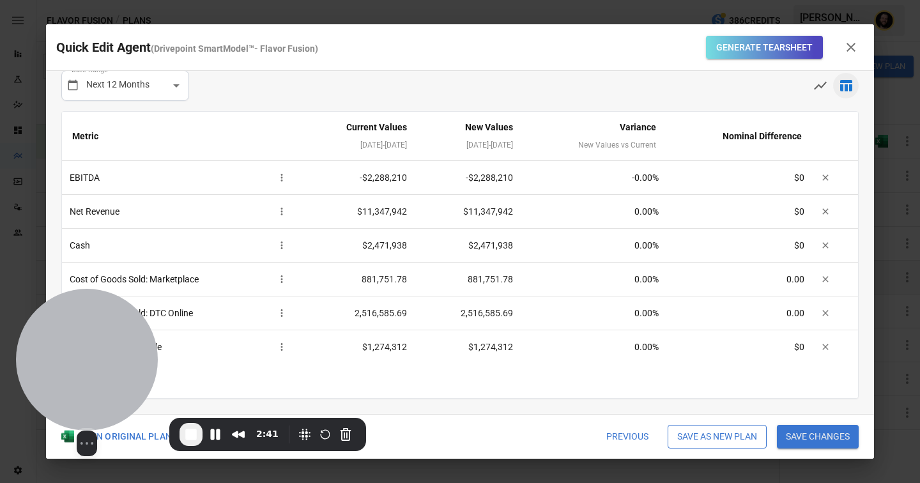
drag, startPoint x: 361, startPoint y: 398, endPoint x: 115, endPoint y: 390, distance: 246.2
click at [115, 390] on div at bounding box center [87, 360] width 142 height 142
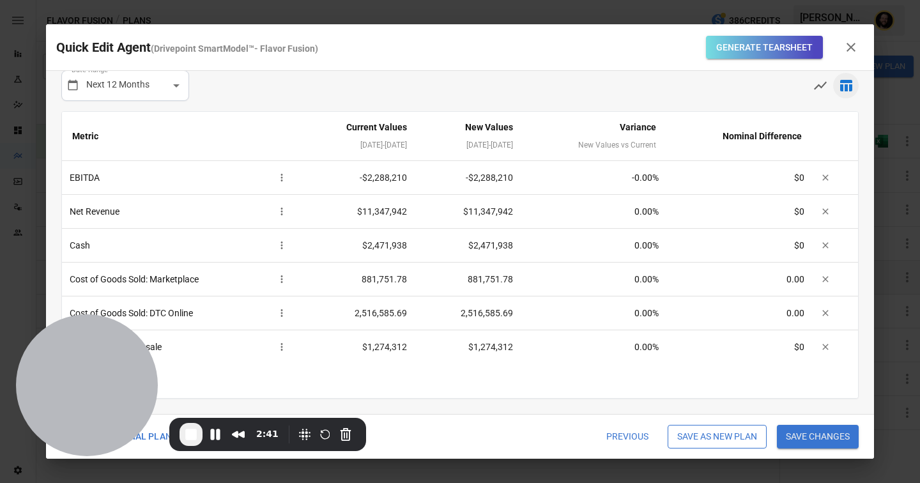
scroll to position [0, 0]
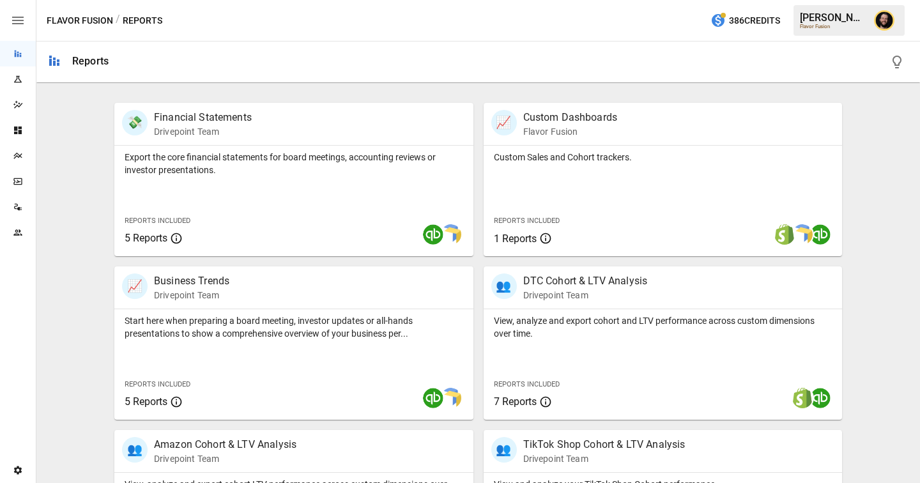
scroll to position [242, 0]
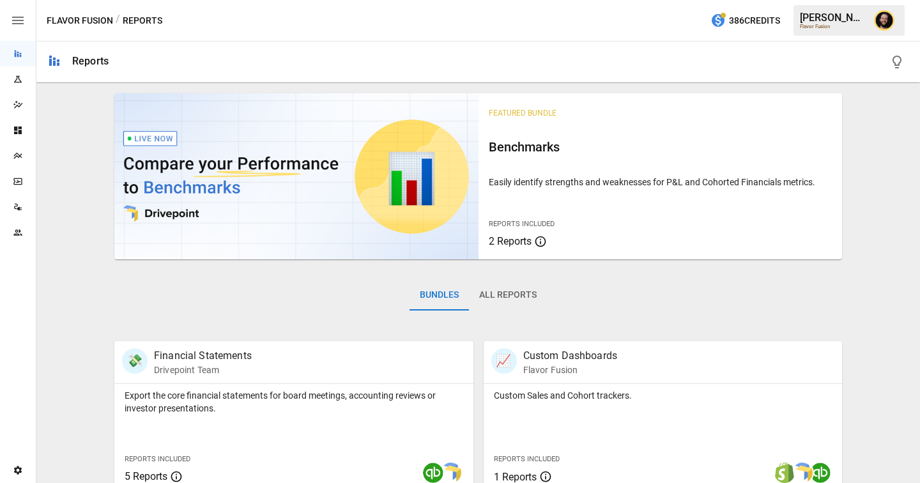
scroll to position [242, 0]
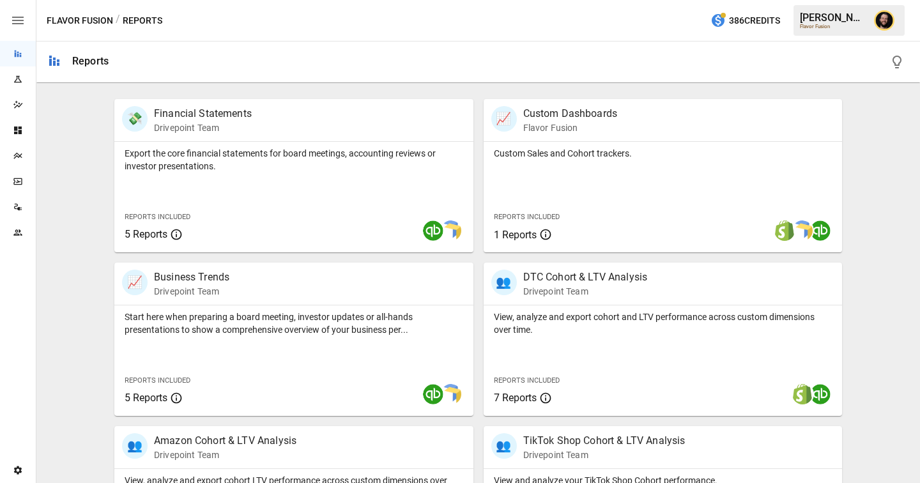
click at [13, 130] on icon "Dashboards" at bounding box center [18, 130] width 10 height 10
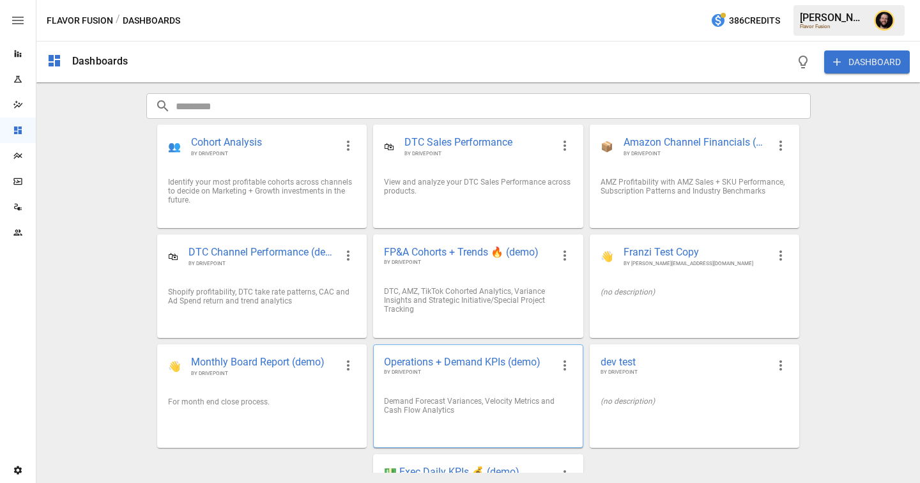
scroll to position [86, 0]
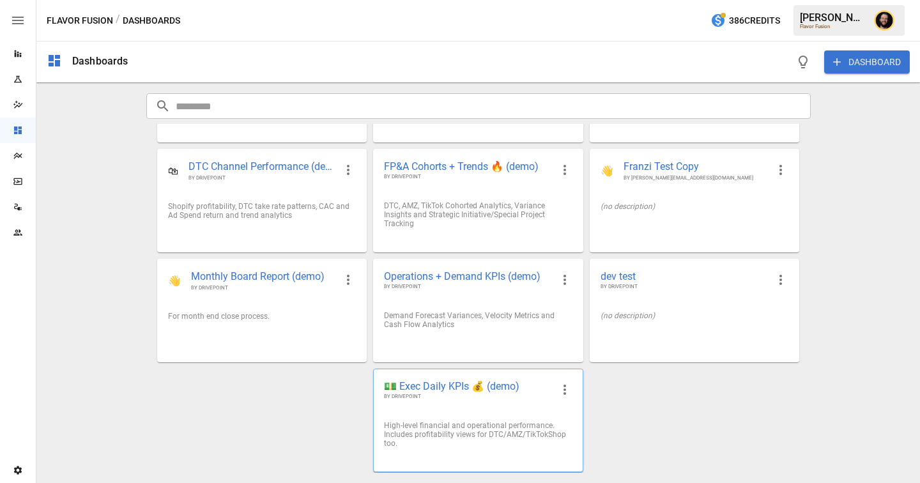
click at [466, 393] on span "BY DRIVEPOINT" at bounding box center [467, 397] width 167 height 8
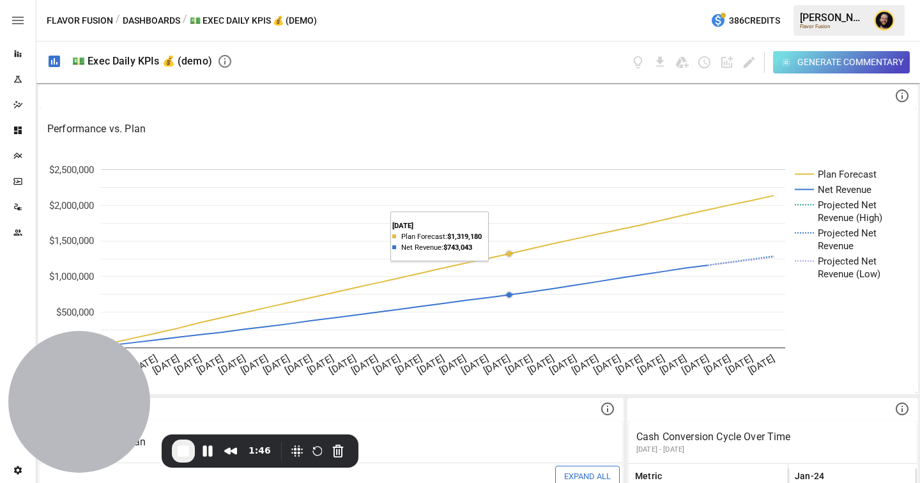
scroll to position [295, 0]
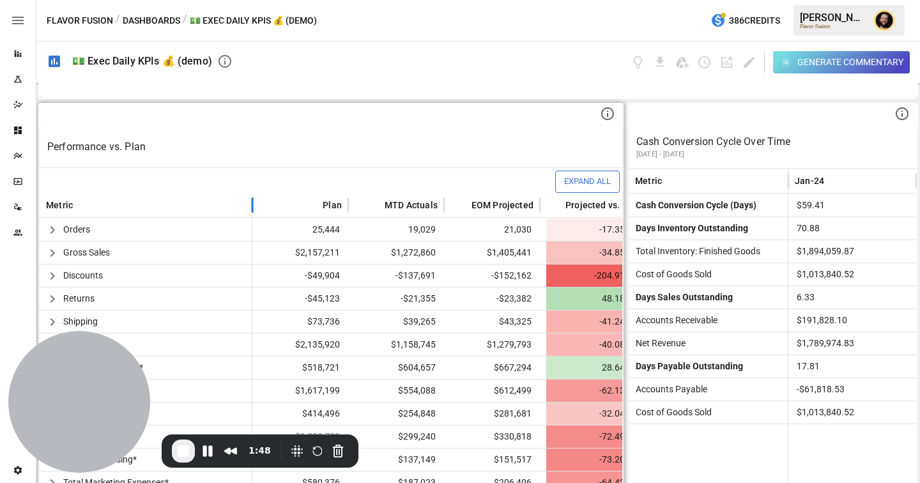
drag, startPoint x: 282, startPoint y: 202, endPoint x: 249, endPoint y: 203, distance: 33.9
click at [249, 203] on div at bounding box center [252, 205] width 6 height 25
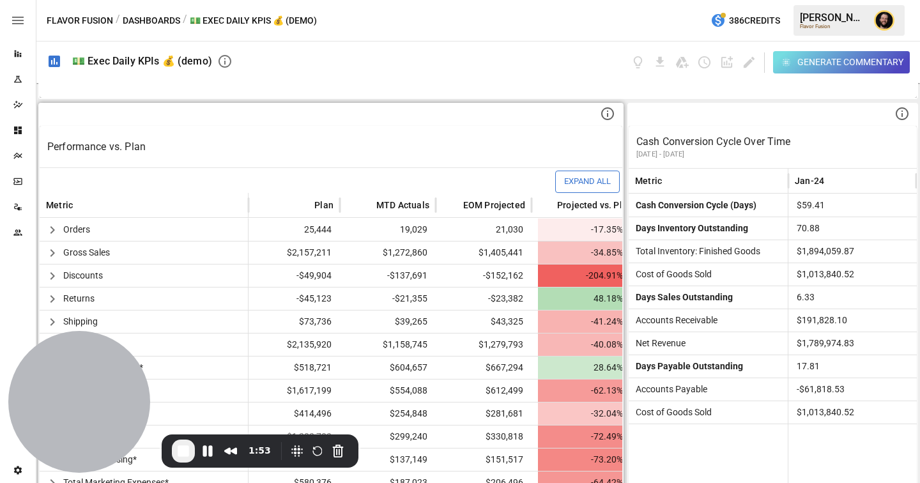
scroll to position [3, 4]
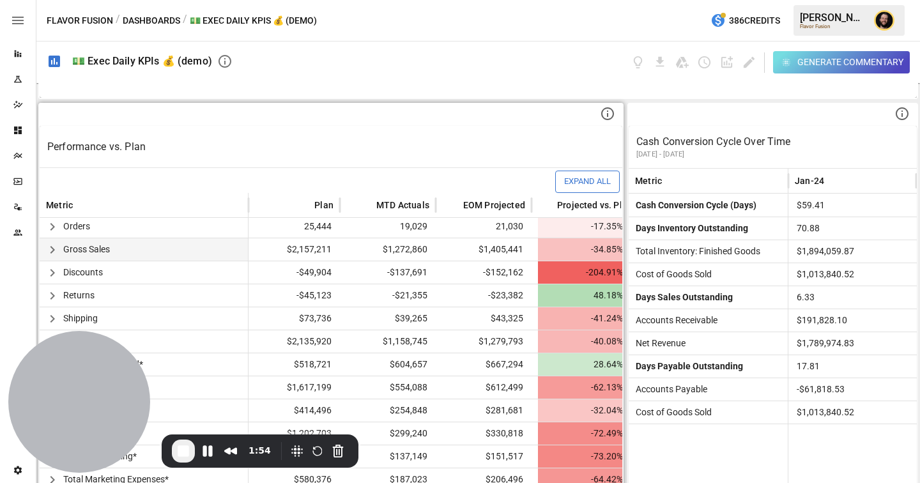
click at [49, 249] on icon "button" at bounding box center [52, 249] width 15 height 15
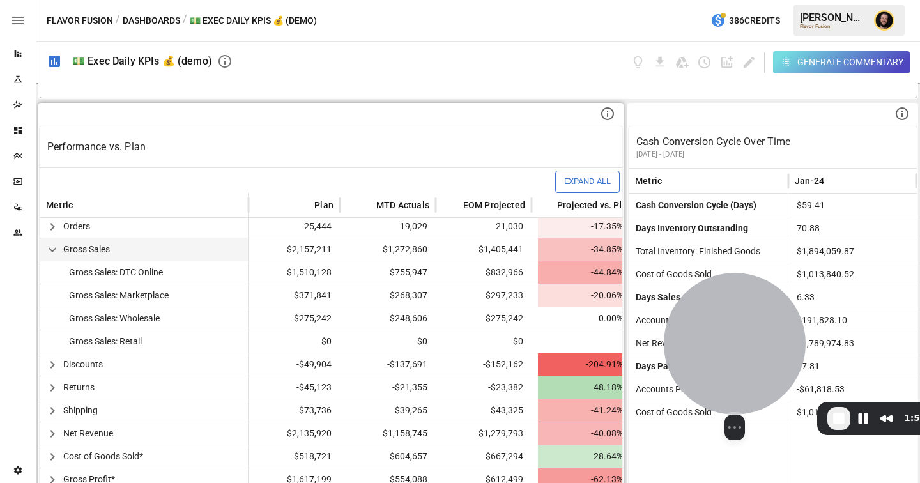
drag, startPoint x: 61, startPoint y: 370, endPoint x: 722, endPoint y: 337, distance: 661.6
click at [718, 337] on div at bounding box center [735, 344] width 142 height 142
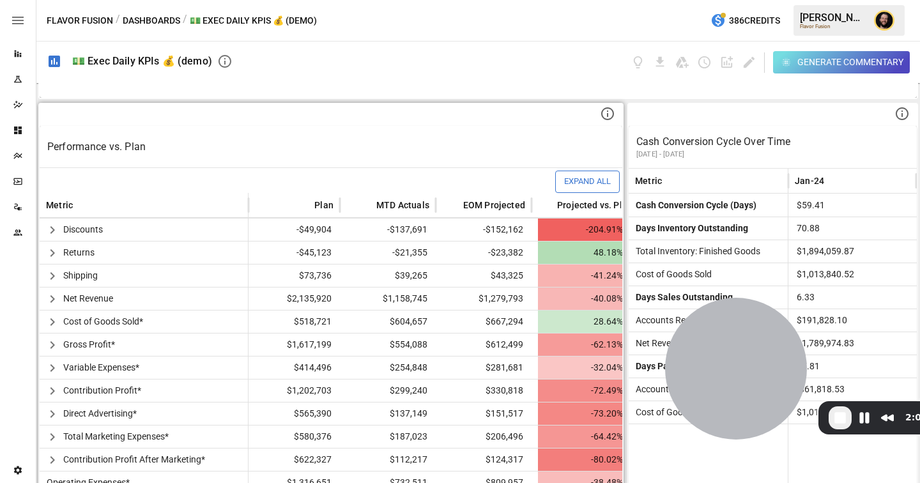
scroll to position [166, 4]
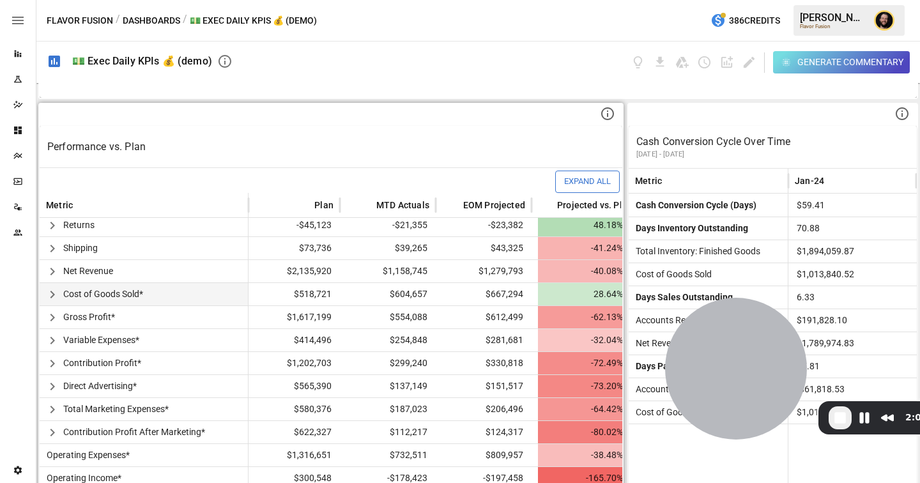
click at [53, 291] on icon "button" at bounding box center [52, 294] width 15 height 15
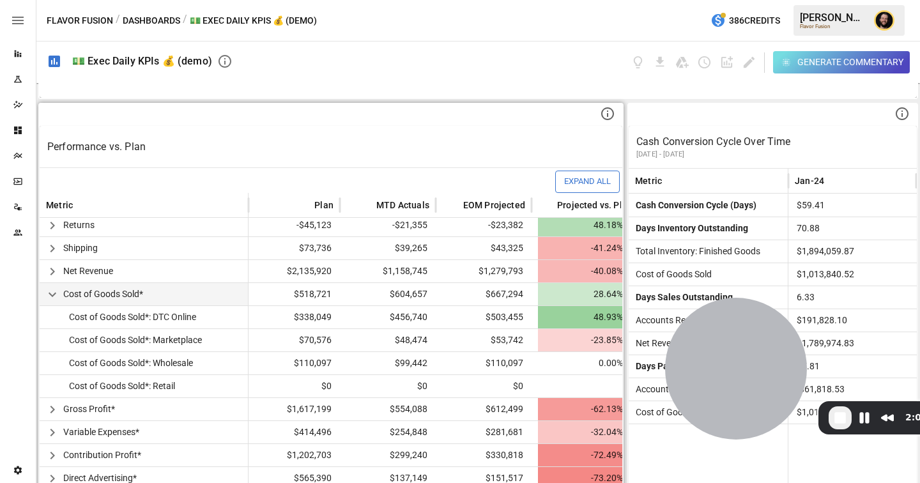
click at [56, 293] on icon "button" at bounding box center [52, 294] width 15 height 15
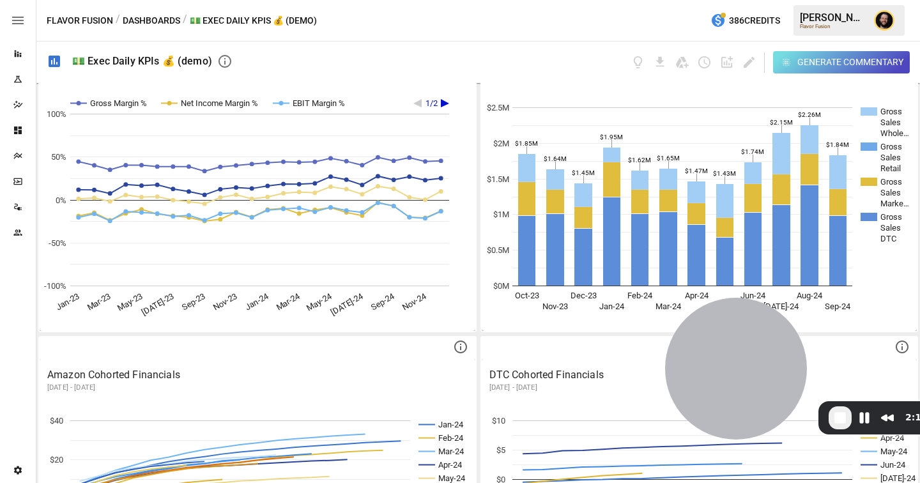
scroll to position [1184, 0]
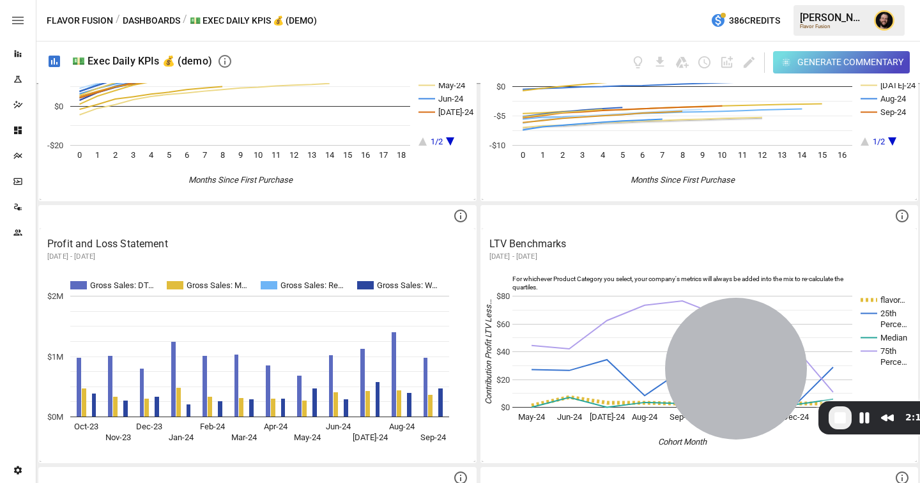
click at [861, 63] on div "Generate Commentary" at bounding box center [851, 62] width 106 height 16
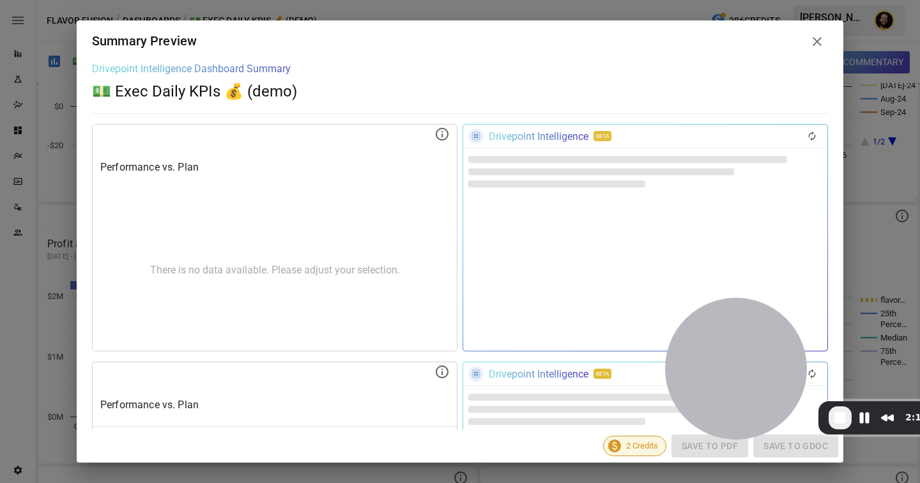
scroll to position [73, 4]
